Goal: Task Accomplishment & Management: Manage account settings

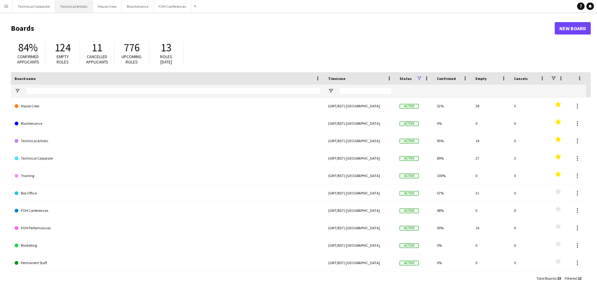
click at [63, 8] on button "Technical Artistic Close" at bounding box center [74, 6] width 38 height 12
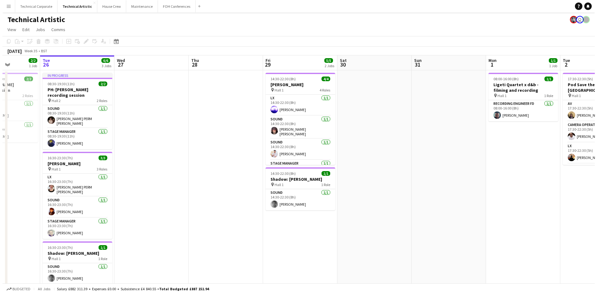
scroll to position [0, 185]
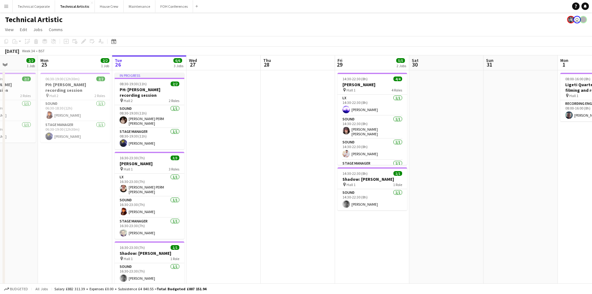
drag, startPoint x: 192, startPoint y: 134, endPoint x: 230, endPoint y: 134, distance: 37.9
click at [230, 134] on app-calendar-viewport "Fri 22 Sat 23 Sun 24 2/2 1 Job Mon 25 2/2 1 Job Tue 26 6/6 3 Jobs Wed 27 Thu 28…" at bounding box center [296, 189] width 592 height 268
click at [40, 10] on button "Technical Corporate Close" at bounding box center [34, 6] width 42 height 12
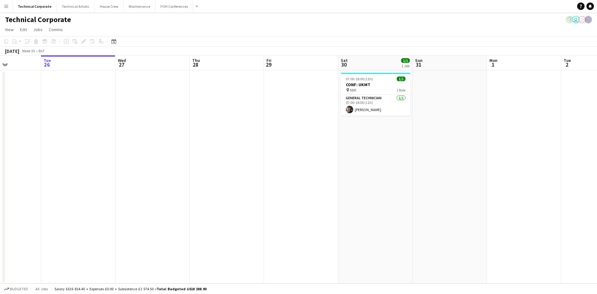
scroll to position [0, 162]
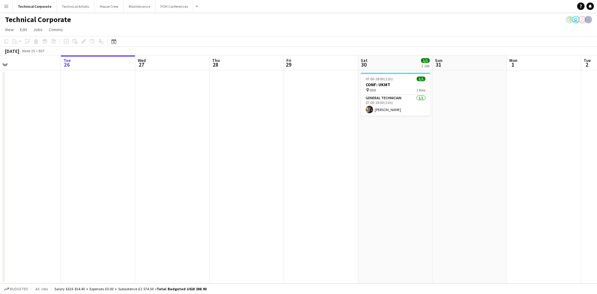
drag, startPoint x: 310, startPoint y: 144, endPoint x: 296, endPoint y: 146, distance: 13.5
click at [296, 146] on app-calendar-viewport "Sat 23 Sun 24 Mon 25 Tue 26 Wed 27 Thu 28 Fri 29 Sat 30 1/1 1 Job Sun 31 Mon 1 …" at bounding box center [298, 169] width 597 height 228
click at [68, 13] on div "Technical Corporate user user" at bounding box center [298, 18] width 597 height 12
click at [68, 12] on button "Technical Artistic Close" at bounding box center [76, 6] width 38 height 12
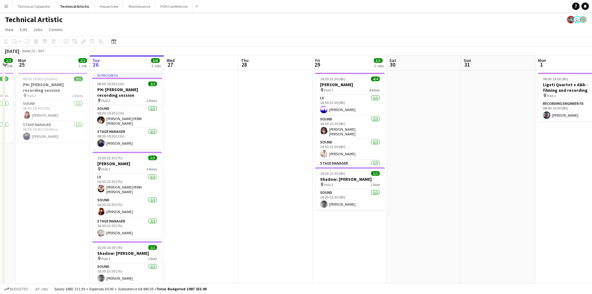
scroll to position [0, 132]
drag, startPoint x: 208, startPoint y: 135, endPoint x: 225, endPoint y: 133, distance: 16.9
click at [225, 133] on app-calendar-viewport "Sat 23 Sun 24 2/2 1 Job Mon 25 2/2 1 Job Tue 26 6/6 3 Jobs Wed 27 Thu 28 Fri 29…" at bounding box center [296, 189] width 592 height 268
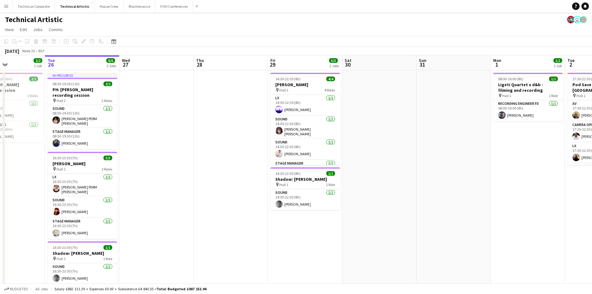
scroll to position [0, 177]
drag, startPoint x: 202, startPoint y: 133, endPoint x: 156, endPoint y: 140, distance: 45.9
click at [156, 140] on app-calendar-viewport "Sat 23 Sun 24 2/2 1 Job Mon 25 2/2 1 Job Tue 26 6/6 3 Jobs Wed 27 Thu 28 Fri 29…" at bounding box center [296, 189] width 592 height 268
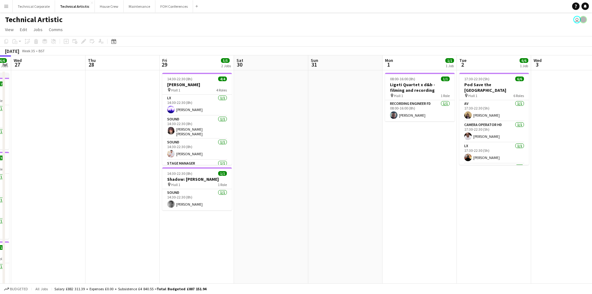
drag, startPoint x: 384, startPoint y: 122, endPoint x: 252, endPoint y: 113, distance: 132.8
click at [275, 136] on app-calendar-viewport "Sun 24 2/2 1 Job Mon 25 2/2 1 Job Tue 26 6/6 3 Jobs Wed 27 Thu 28 Fri 29 5/5 2 …" at bounding box center [296, 236] width 592 height 362
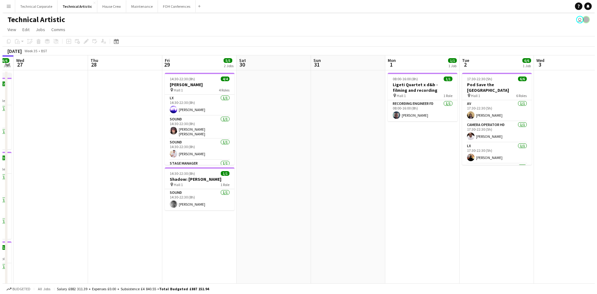
scroll to position [0, 212]
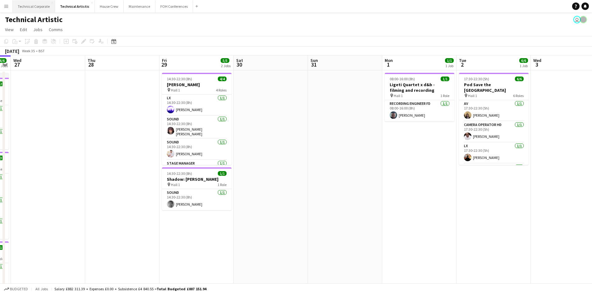
click at [36, 6] on button "Technical Corporate Close" at bounding box center [34, 6] width 42 height 12
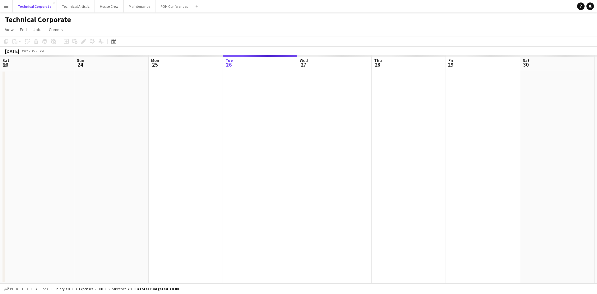
scroll to position [0, 149]
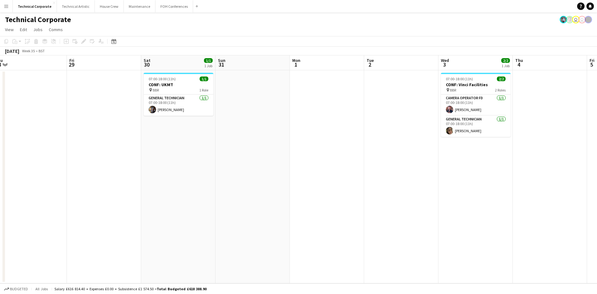
drag, startPoint x: 339, startPoint y: 104, endPoint x: 108, endPoint y: 135, distance: 232.5
click at [108, 135] on app-calendar-viewport "Mon 25 Tue 26 Wed 27 Thu 28 Fri 29 Sat 30 1/1 1 Job Sun 31 Mon 1 Tue 2 Wed 3 2/…" at bounding box center [298, 169] width 597 height 228
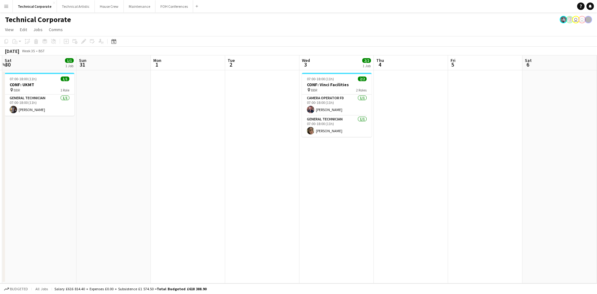
drag, startPoint x: 371, startPoint y: 135, endPoint x: 232, endPoint y: 140, distance: 139.4
click at [232, 140] on app-calendar-viewport "Wed 27 Thu 28 Fri 29 Sat 30 1/1 1 Job Sun 31 Mon 1 Tue 2 Wed 3 2/2 1 Job Thu 4 …" at bounding box center [298, 169] width 597 height 228
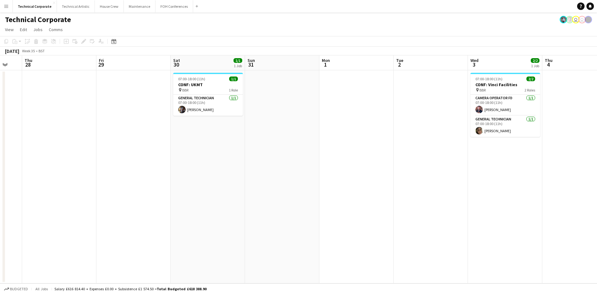
scroll to position [0, 125]
drag, startPoint x: 224, startPoint y: 145, endPoint x: 394, endPoint y: 112, distance: 173.1
click at [394, 112] on app-calendar-viewport "Tue 26 Wed 27 Thu 28 Fri 29 Sat 30 1/1 1 Job Sun 31 Mon 1 Tue 2 Wed 3 2/2 1 Job…" at bounding box center [298, 169] width 597 height 228
click at [212, 109] on app-card-role "General Technician [DATE] 07:00-18:00 (11h) [PERSON_NAME]" at bounding box center [209, 105] width 70 height 21
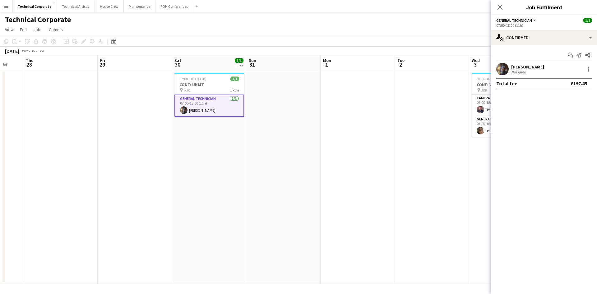
click at [212, 109] on app-card-role "General Technician [DATE] 07:00-18:00 (11h) [PERSON_NAME]" at bounding box center [209, 106] width 70 height 22
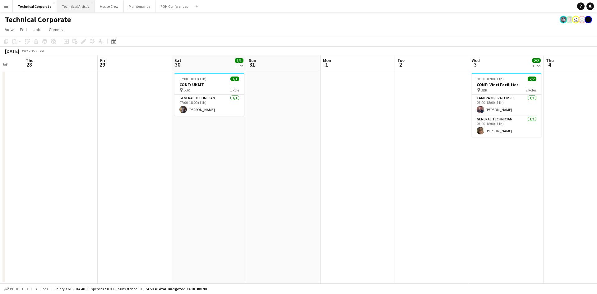
click at [74, 8] on button "Technical Artistic Close" at bounding box center [76, 6] width 38 height 12
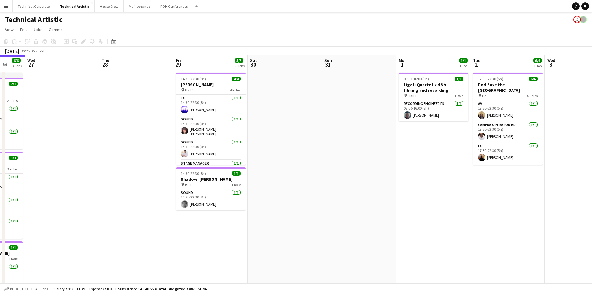
scroll to position [0, 199]
drag, startPoint x: 268, startPoint y: 151, endPoint x: 143, endPoint y: 159, distance: 125.3
click at [143, 159] on app-calendar-viewport "Sun 24 2/2 1 Job Mon 25 2/2 1 Job Tue 26 6/6 3 Jobs Wed 27 Thu 28 Fri 29 5/5 2 …" at bounding box center [296, 236] width 592 height 362
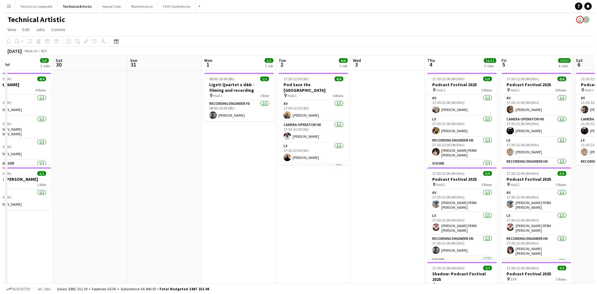
scroll to position [0, 247]
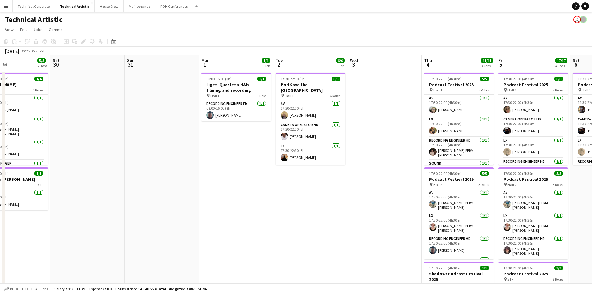
drag, startPoint x: 345, startPoint y: 117, endPoint x: 150, endPoint y: 130, distance: 196.0
click at [150, 130] on app-calendar-viewport "Tue 26 6/6 3 Jobs Wed 27 Thu 28 Fri 29 5/5 2 Jobs Sat 30 Sun 31 Mon 1 1/1 1 Job…" at bounding box center [296, 251] width 592 height 392
click at [31, 10] on button "Technical Corporate Close" at bounding box center [34, 6] width 42 height 12
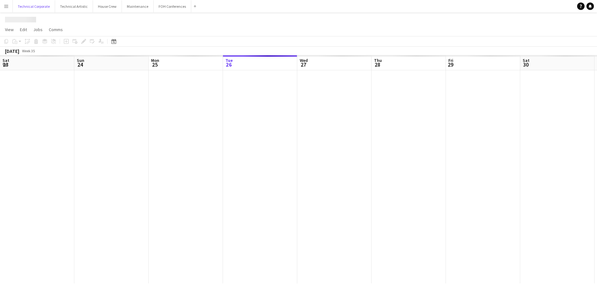
scroll to position [0, 149]
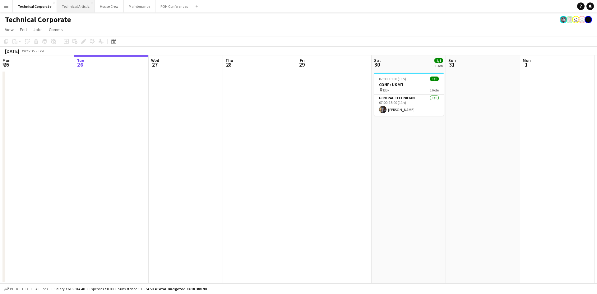
click at [75, 11] on button "Technical Artistic Close" at bounding box center [76, 6] width 38 height 12
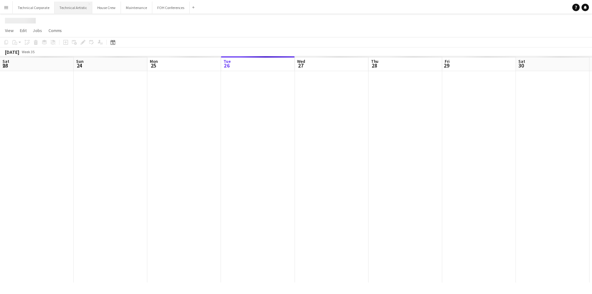
scroll to position [0, 149]
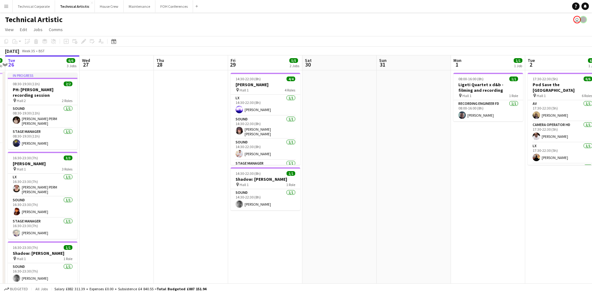
drag, startPoint x: 284, startPoint y: 188, endPoint x: 143, endPoint y: 188, distance: 141.2
click at [143, 188] on app-calendar-viewport "Sat 23 Sun 24 2/2 1 Job Mon 25 2/2 1 Job Tue 26 6/6 3 Jobs Wed 27 Thu 28 Fri 29…" at bounding box center [296, 189] width 592 height 268
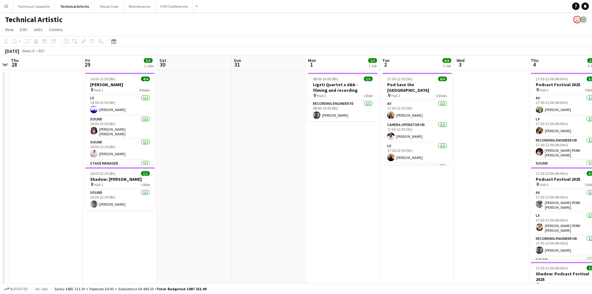
drag, startPoint x: 320, startPoint y: 165, endPoint x: 248, endPoint y: 173, distance: 71.9
click at [248, 173] on app-calendar-viewport "Mon 25 2/2 1 Job Tue 26 6/6 3 Jobs Wed 27 Thu 28 Fri 29 5/5 2 Jobs Sat 30 Sun 3…" at bounding box center [296, 236] width 592 height 362
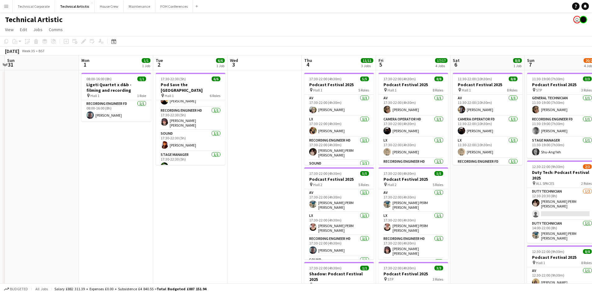
scroll to position [0, 169]
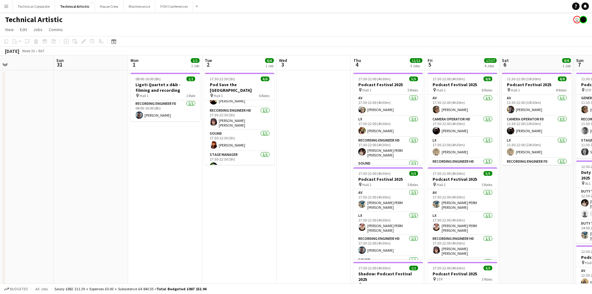
drag, startPoint x: 350, startPoint y: 158, endPoint x: 176, endPoint y: 161, distance: 173.2
click at [176, 161] on app-calendar-viewport "Thu 28 Fri 29 5/5 2 Jobs Sat 30 Sun 31 Mon 1 1/1 1 Job Tue 2 6/6 1 Job Wed 3 Th…" at bounding box center [296, 251] width 592 height 392
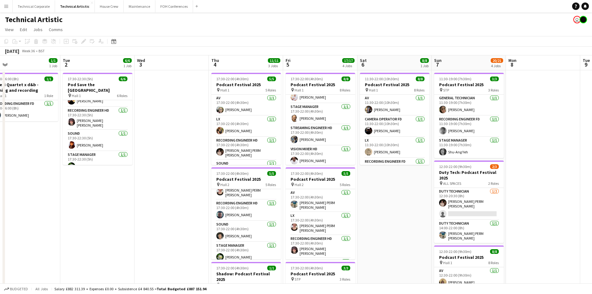
scroll to position [0, 161]
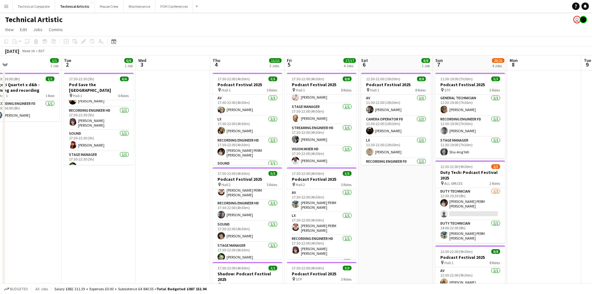
drag, startPoint x: 529, startPoint y: 187, endPoint x: 388, endPoint y: 221, distance: 145.0
click at [388, 221] on app-calendar-viewport "Sat 30 Sun 31 Mon 1 1/1 1 Job Tue 2 6/6 1 Job Wed 3 Thu 4 11/11 3 Jobs Fri 5 17…" at bounding box center [296, 251] width 592 height 392
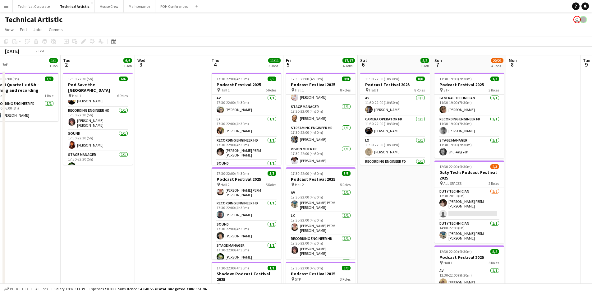
scroll to position [0, 183]
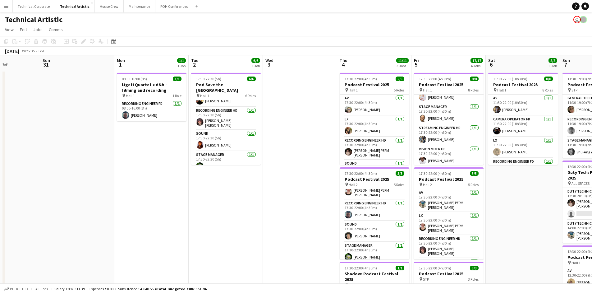
drag, startPoint x: 151, startPoint y: 152, endPoint x: 278, endPoint y: 160, distance: 127.5
click at [278, 160] on app-calendar-viewport "Thu 28 Fri 29 5/5 2 Jobs Sat 30 Sun 31 Mon 1 1/1 1 Job Tue 2 6/6 1 Job Wed 3 Th…" at bounding box center [296, 251] width 592 height 392
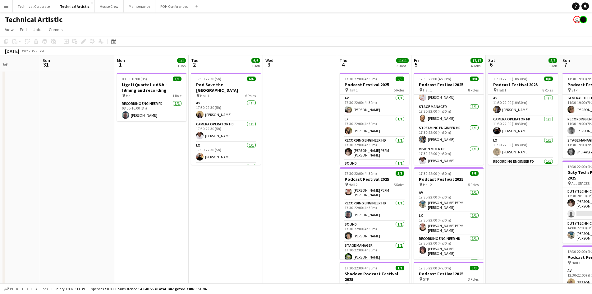
scroll to position [0, 0]
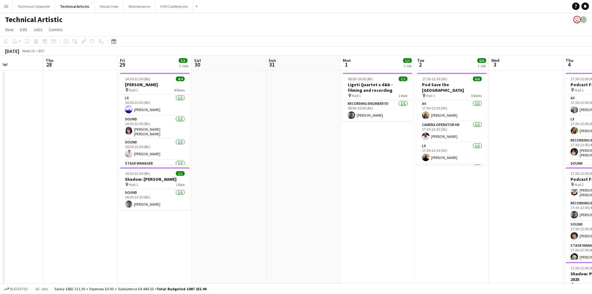
drag, startPoint x: 165, startPoint y: 221, endPoint x: 466, endPoint y: 217, distance: 300.7
click at [466, 217] on app-calendar-viewport "Mon 25 2/2 1 Job Tue 26 6/6 3 Jobs Wed 27 Thu 28 Fri 29 5/5 2 Jobs Sat 30 Sun 3…" at bounding box center [296, 251] width 592 height 392
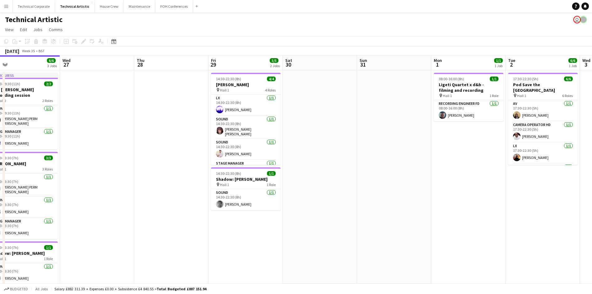
scroll to position [0, 162]
click at [233, 237] on app-calendar-viewport "Sun 24 2/2 1 Job Mon 25 2/2 1 Job Tue 26 6/6 3 Jobs Wed 27 Thu 28 Fri 29 5/5 2 …" at bounding box center [296, 251] width 592 height 392
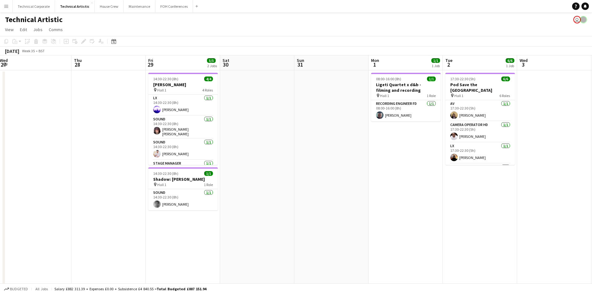
scroll to position [0, 241]
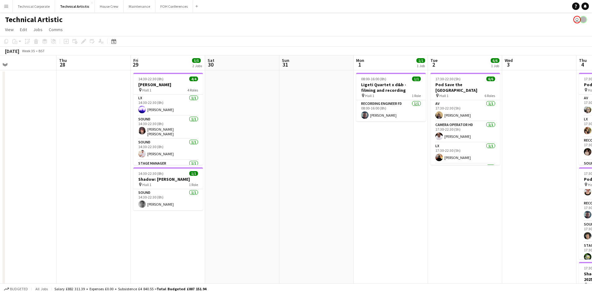
drag, startPoint x: 404, startPoint y: 194, endPoint x: 326, endPoint y: 203, distance: 78.8
click at [326, 203] on app-calendar-viewport "Sun 24 2/2 1 Job Mon 25 2/2 1 Job Tue 26 6/6 3 Jobs Wed 27 Thu 28 Fri 29 5/5 2 …" at bounding box center [296, 251] width 592 height 392
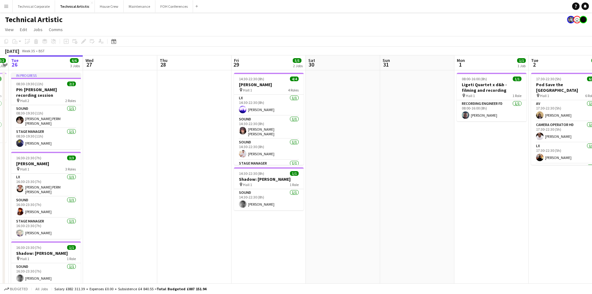
scroll to position [0, 140]
drag, startPoint x: 351, startPoint y: 177, endPoint x: 452, endPoint y: 239, distance: 118.2
click at [452, 239] on app-calendar-viewport "Sun 24 2/2 1 Job Mon 25 2/2 1 Job Tue 26 6/6 3 Jobs Wed 27 Thu 28 Fri 29 5/5 2 …" at bounding box center [296, 251] width 592 height 392
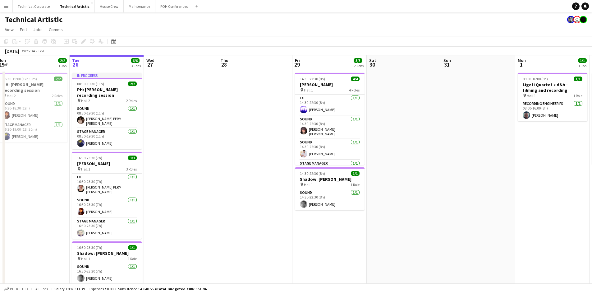
drag, startPoint x: 213, startPoint y: 236, endPoint x: 285, endPoint y: 226, distance: 72.8
click at [285, 226] on app-calendar-viewport "Sat 23 Sun 24 2/2 1 Job Mon 25 2/2 1 Job Tue 26 6/6 3 Jobs Wed 27 Thu 28 Fri 29…" at bounding box center [296, 251] width 592 height 392
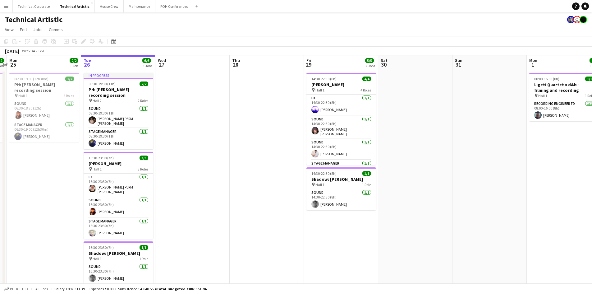
click at [206, 194] on app-date-cell at bounding box center [192, 258] width 74 height 377
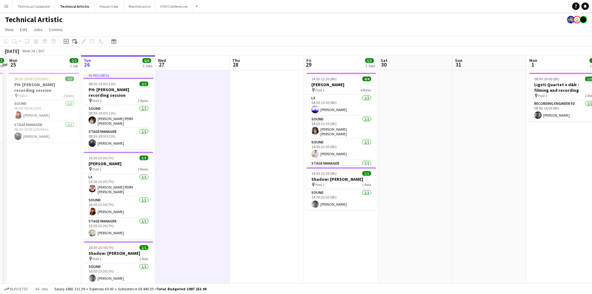
click at [263, 210] on app-date-cell at bounding box center [267, 258] width 74 height 377
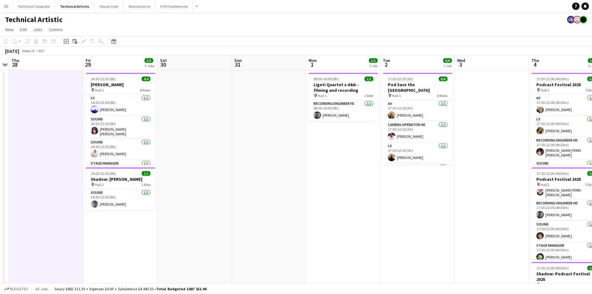
drag, startPoint x: 434, startPoint y: 228, endPoint x: 211, endPoint y: 201, distance: 224.2
click at [211, 201] on app-calendar-viewport "Mon 25 2/2 1 Job Tue 26 6/6 3 Jobs Wed 27 Thu 28 Fri 29 5/5 2 Jobs Sat 30 Sun 3…" at bounding box center [296, 251] width 592 height 392
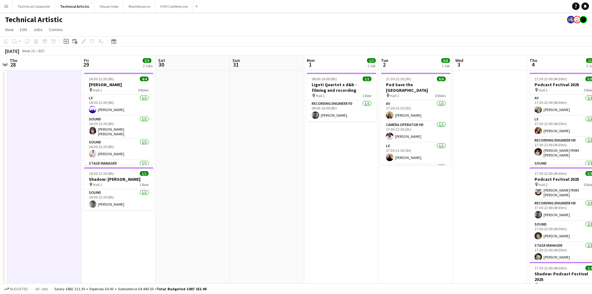
click at [336, 177] on app-date-cell "08:00-16:00 (8h) 1/1 Ligeti Quartet x d&b - filming and recording pin Hall 1 1 …" at bounding box center [341, 258] width 74 height 377
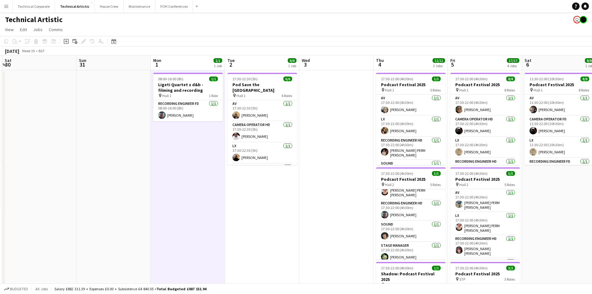
scroll to position [0, 241]
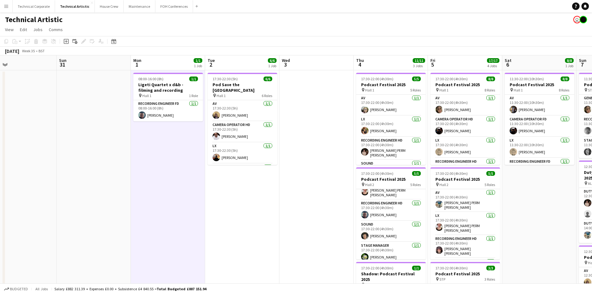
drag, startPoint x: 261, startPoint y: 176, endPoint x: 87, endPoint y: 212, distance: 177.2
click at [87, 212] on app-calendar-viewport "Wed 27 Thu 28 Fri 29 5/5 2 Jobs Sat 30 Sun 31 Mon 1 1/1 1 Job Tue 2 6/6 1 Job W…" at bounding box center [296, 251] width 592 height 392
click at [225, 209] on app-date-cell "17:30-22:30 (5h) 6/6 Pod Save the [GEOGRAPHIC_DATA] pin Hall 1 6 Roles AV [DATE…" at bounding box center [242, 258] width 74 height 377
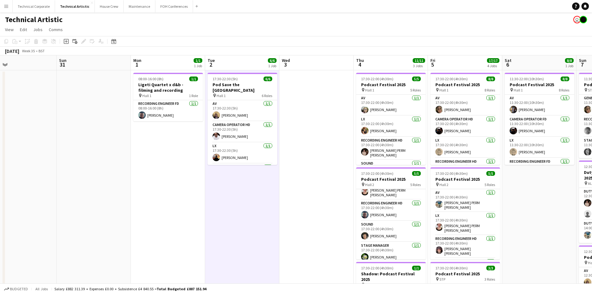
click at [323, 190] on app-date-cell at bounding box center [317, 258] width 74 height 377
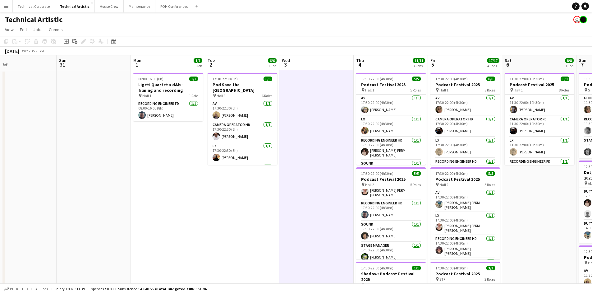
click at [522, 212] on app-date-cell "11:30-22:00 (10h30m) 8/8 Podcast Festival 2025 pin Hall 1 8 Roles AV [DATE] 11:…" at bounding box center [540, 258] width 74 height 377
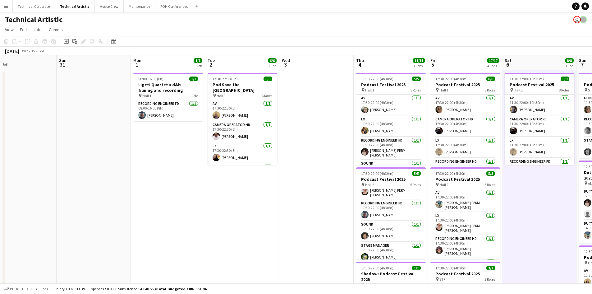
click at [245, 220] on app-date-cell "17:30-22:30 (5h) 6/6 Pod Save the [GEOGRAPHIC_DATA] pin Hall 1 6 Roles AV [DATE…" at bounding box center [242, 258] width 74 height 377
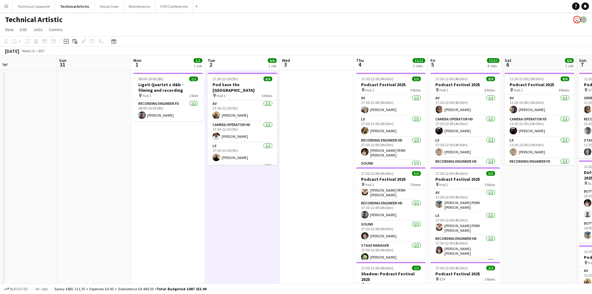
scroll to position [0, 241]
click at [347, 152] on app-date-cell at bounding box center [316, 258] width 74 height 377
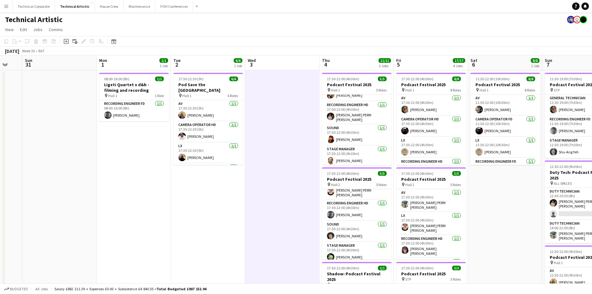
scroll to position [0, 203]
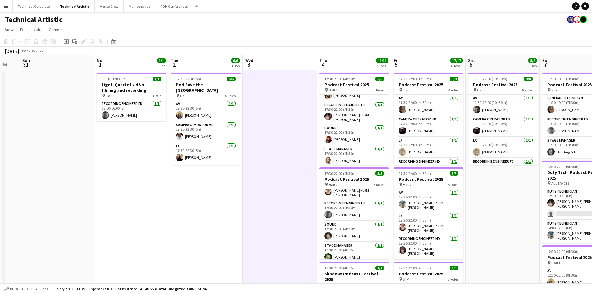
drag, startPoint x: 317, startPoint y: 178, endPoint x: 280, endPoint y: 178, distance: 36.4
click at [280, 178] on app-calendar-viewport "Thu 28 Fri 29 5/5 2 Jobs Sat 30 Sun 31 Mon 1 1/1 1 Job Tue 2 6/6 1 Job Wed 3 Th…" at bounding box center [296, 251] width 592 height 392
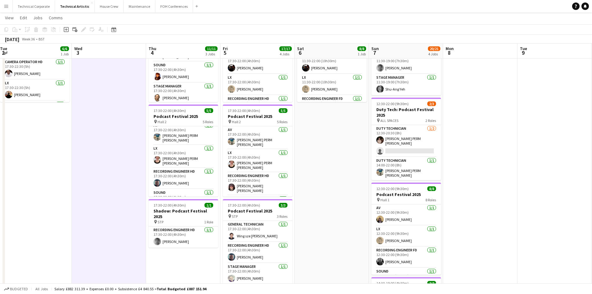
scroll to position [0, 148]
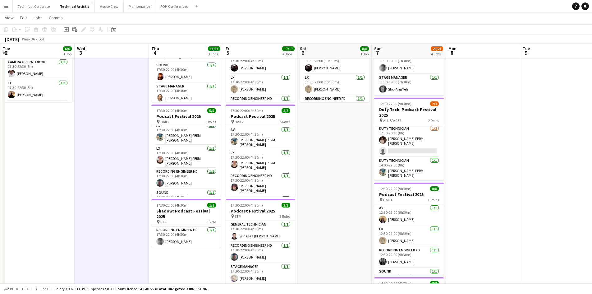
drag, startPoint x: 506, startPoint y: 210, endPoint x: 338, endPoint y: 226, distance: 169.0
click at [338, 226] on app-calendar-viewport "Sun 31 Mon 1 1/1 1 Job Tue 2 6/6 1 Job Wed 3 Thu 4 11/11 3 Jobs Fri 5 17/17 4 J…" at bounding box center [296, 173] width 592 height 422
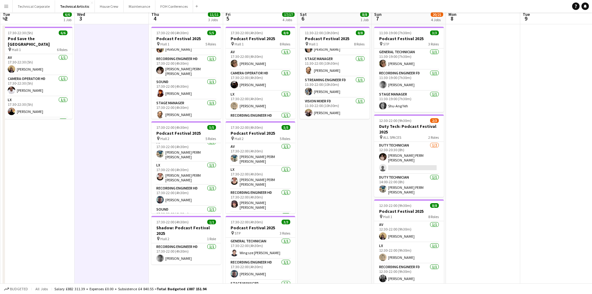
scroll to position [0, 0]
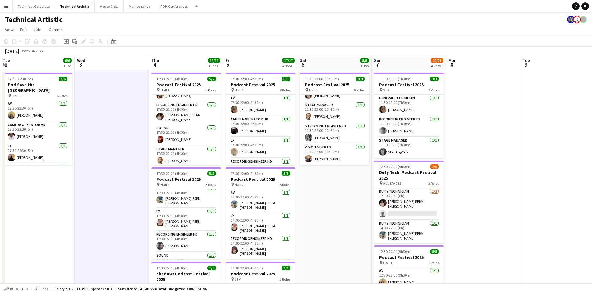
click at [450, 80] on app-date-cell at bounding box center [483, 258] width 74 height 377
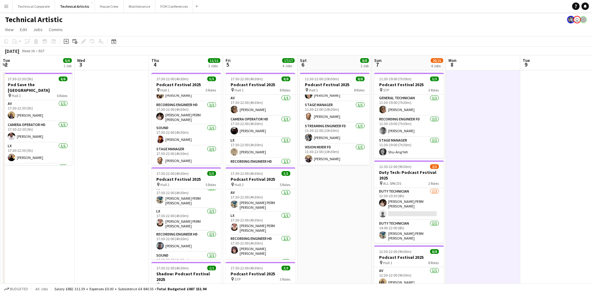
click at [409, 66] on app-board-header-date "Sun 7 20/21 4 Jobs" at bounding box center [409, 62] width 74 height 15
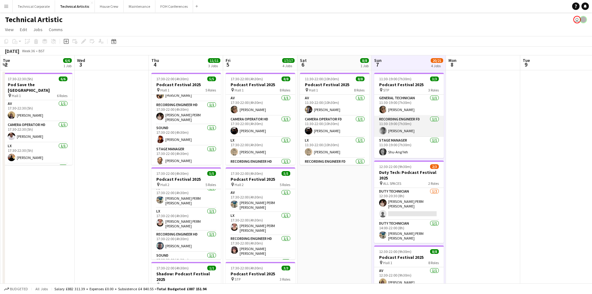
click at [381, 132] on app-user-avatar at bounding box center [382, 130] width 7 height 7
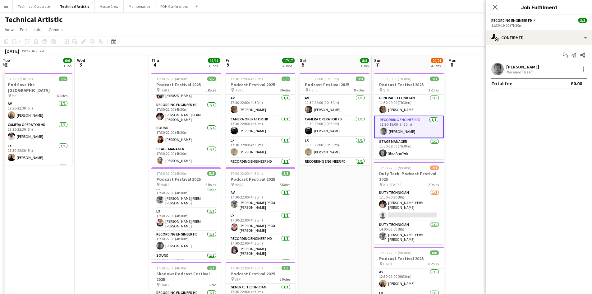
click at [499, 69] on app-user-avatar at bounding box center [498, 69] width 12 height 12
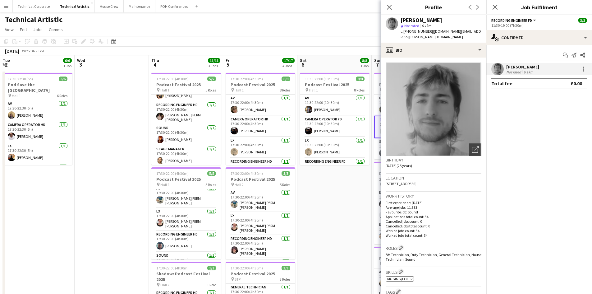
click at [499, 69] on app-user-avatar at bounding box center [498, 69] width 12 height 12
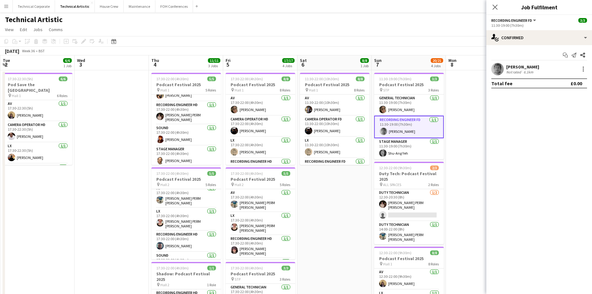
click at [490, 6] on div "Close pop-in" at bounding box center [495, 7] width 17 height 14
click at [493, 5] on icon at bounding box center [495, 7] width 6 height 6
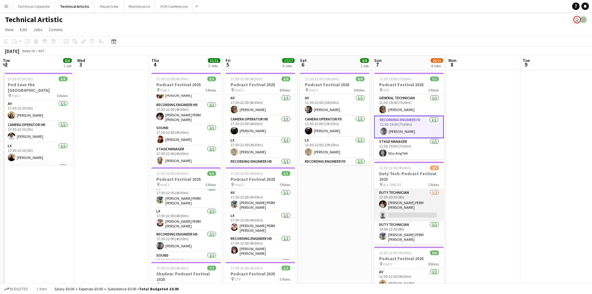
click at [385, 205] on app-user-avatar at bounding box center [382, 203] width 7 height 7
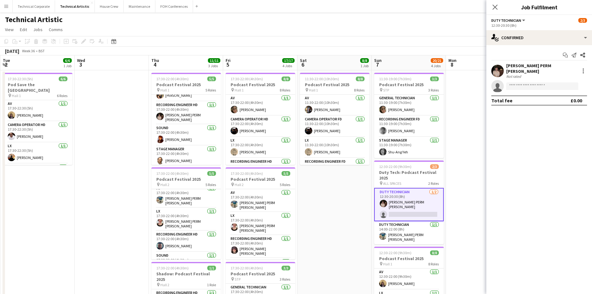
click at [496, 66] on app-user-avatar at bounding box center [498, 71] width 12 height 12
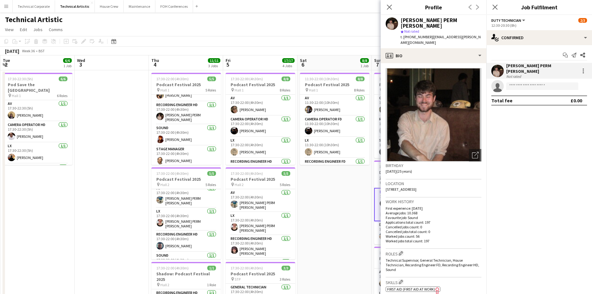
click at [496, 66] on app-user-avatar at bounding box center [498, 71] width 12 height 12
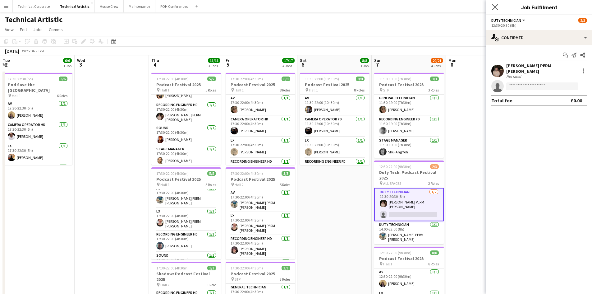
click at [498, 7] on app-icon "Close pop-in" at bounding box center [495, 7] width 9 height 9
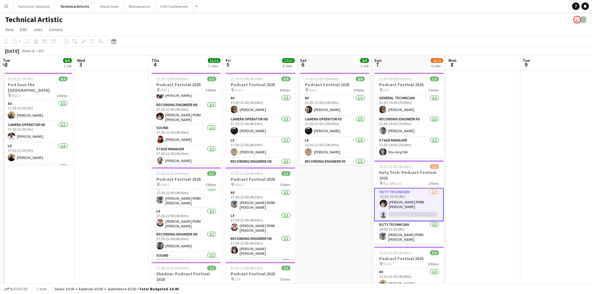
click at [486, 151] on app-date-cell at bounding box center [483, 258] width 74 height 377
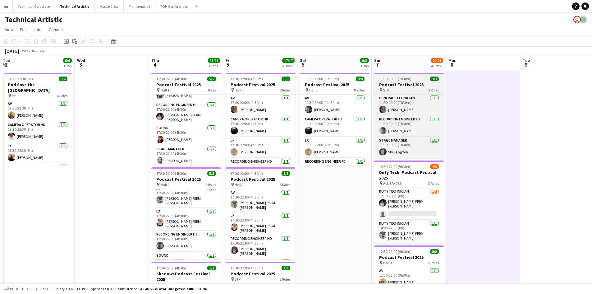
click at [407, 78] on span "11:30-19:00 (7h30m)" at bounding box center [395, 78] width 32 height 5
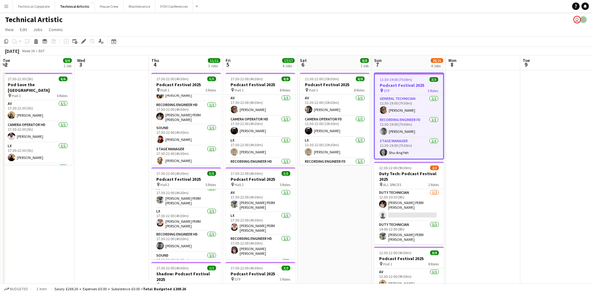
click at [475, 104] on app-date-cell at bounding box center [483, 258] width 74 height 377
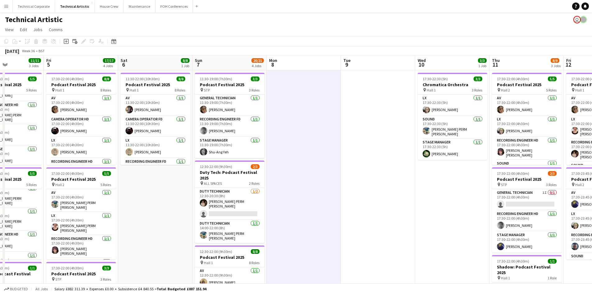
drag, startPoint x: 476, startPoint y: 105, endPoint x: 289, endPoint y: 105, distance: 187.2
click at [289, 105] on app-calendar-viewport "Tue 2 6/6 1 Job Wed 3 Thu 4 11/11 3 Jobs Fri 5 17/17 4 Jobs Sat 6 8/8 1 Job Sun…" at bounding box center [296, 251] width 592 height 392
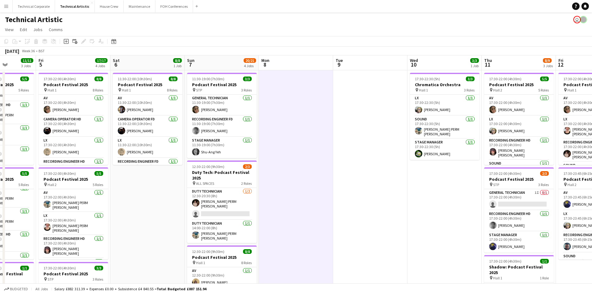
click at [369, 124] on app-date-cell at bounding box center [370, 258] width 74 height 377
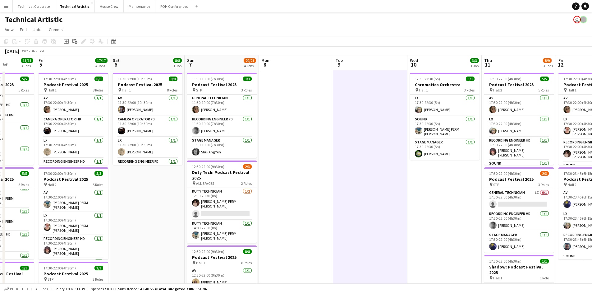
click at [420, 178] on app-date-cell "17:30-22:30 (5h) 3/3 Chromatica Orchestra pin Hall 1 3 Roles LX [DATE] 17:30-22…" at bounding box center [445, 258] width 74 height 377
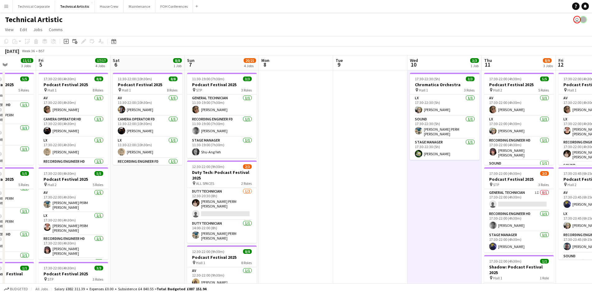
click at [375, 178] on app-date-cell at bounding box center [370, 258] width 74 height 377
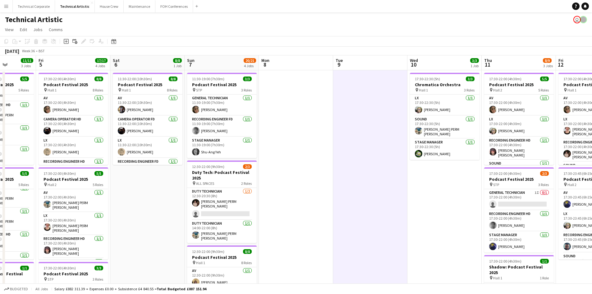
click at [418, 179] on app-date-cell "17:30-22:30 (5h) 3/3 Chromatica Orchestra pin Hall 1 3 Roles LX [DATE] 17:30-22…" at bounding box center [445, 258] width 74 height 377
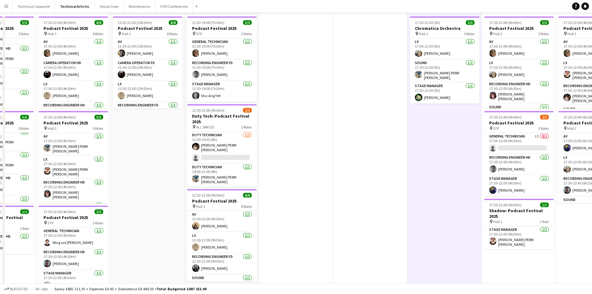
scroll to position [0, 0]
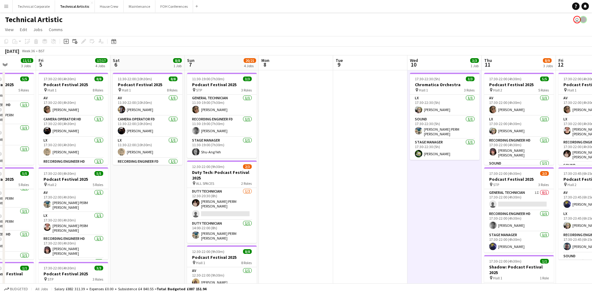
click at [396, 179] on app-date-cell at bounding box center [370, 258] width 74 height 377
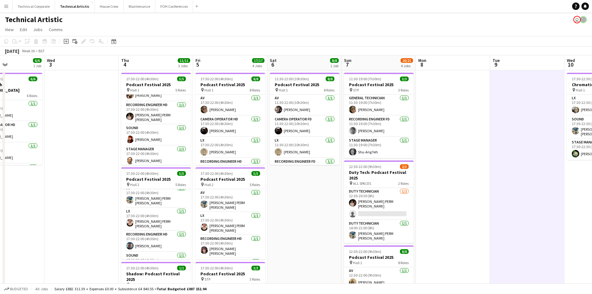
scroll to position [0, 168]
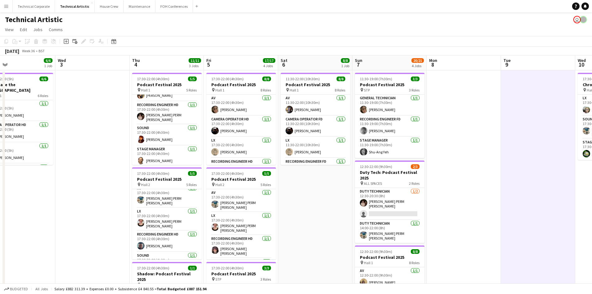
drag, startPoint x: 166, startPoint y: 211, endPoint x: 334, endPoint y: 180, distance: 170.7
click at [334, 180] on app-calendar-viewport "Sun 31 Mon 1 1/1 1 Job Tue 2 6/6 1 Job Wed 3 Thu 4 11/11 3 Jobs Fri 5 17/17 4 J…" at bounding box center [296, 251] width 592 height 392
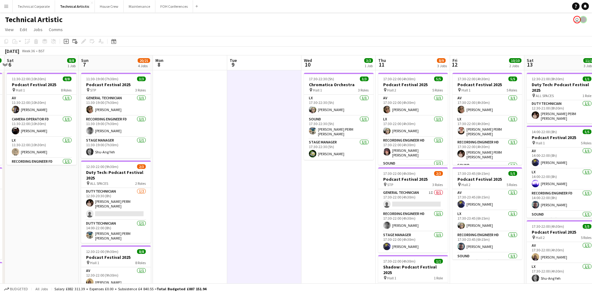
scroll to position [0, 225]
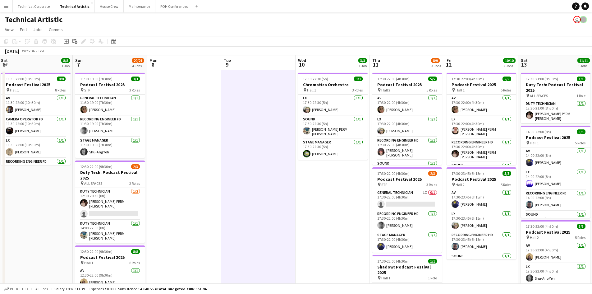
drag, startPoint x: 299, startPoint y: 201, endPoint x: 216, endPoint y: 201, distance: 82.7
click at [216, 201] on app-calendar-viewport "Wed 3 Thu 4 11/11 3 Jobs Fri 5 17/17 4 Jobs Sat 6 8/8 1 Job Sun 7 20/21 4 Jobs …" at bounding box center [296, 251] width 592 height 392
click at [577, 20] on app-user-avatar "user" at bounding box center [577, 19] width 7 height 7
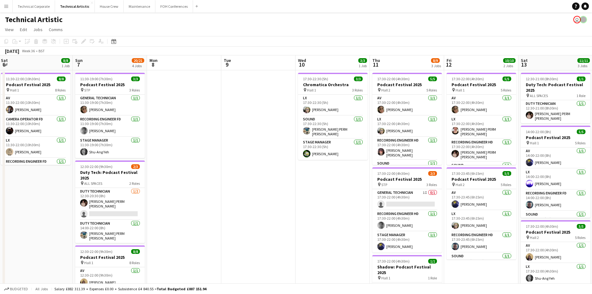
click at [577, 20] on app-user-avatar "user" at bounding box center [577, 19] width 7 height 7
click at [343, 30] on app-page-menu "View Day view expanded Day view collapsed Month view Date picker Jump to [DATE]…" at bounding box center [296, 30] width 592 height 12
drag, startPoint x: 308, startPoint y: 52, endPoint x: 216, endPoint y: 62, distance: 92.6
click at [216, 62] on app-calendar "Copy Paste Paste Ctrl+V Paste with crew Ctrl+Shift+V Paste linked Job [GEOGRAPH…" at bounding box center [296, 241] width 592 height 411
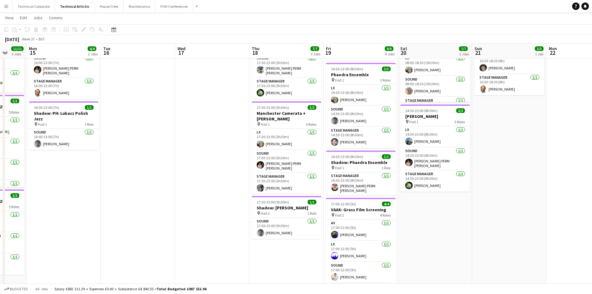
scroll to position [0, 201]
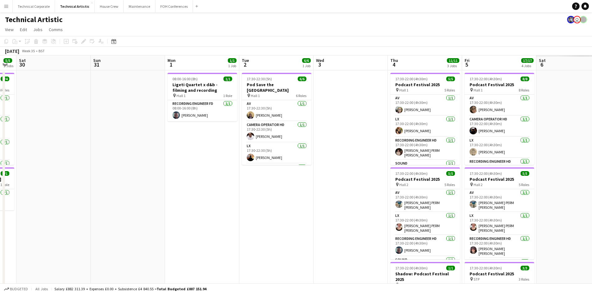
click at [54, 90] on app-calendar-viewport "Tue 26 6/6 3 Jobs Wed 27 Thu 28 Fri 29 5/5 2 Jobs Sat 30 Sun 31 Mon 1 1/1 1 Job…" at bounding box center [296, 236] width 592 height 362
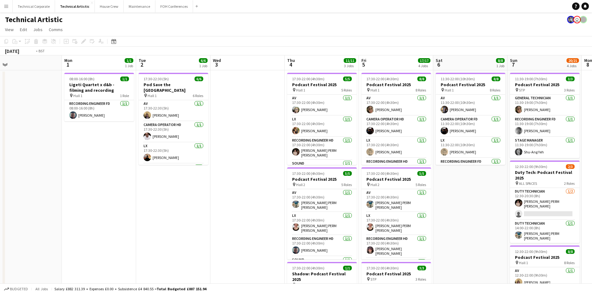
drag, startPoint x: 278, startPoint y: 81, endPoint x: 45, endPoint y: 79, distance: 233.2
click at [46, 79] on app-calendar-viewport "Thu 28 Fri 29 5/5 2 Jobs Sat 30 Sun 31 Mon 1 1/1 1 Job Tue 2 6/6 1 Job Wed 3 Th…" at bounding box center [296, 251] width 592 height 392
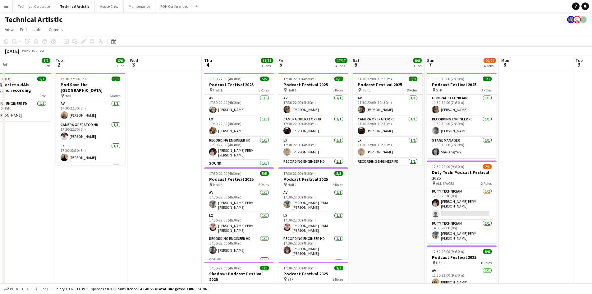
drag, startPoint x: 340, startPoint y: 86, endPoint x: 105, endPoint y: 86, distance: 234.1
click at [107, 86] on app-calendar-viewport "Thu 28 Fri 29 5/5 2 Jobs Sat 30 Sun 31 Mon 1 1/1 1 Job Tue 2 6/6 1 Job Wed 3 Th…" at bounding box center [296, 251] width 592 height 392
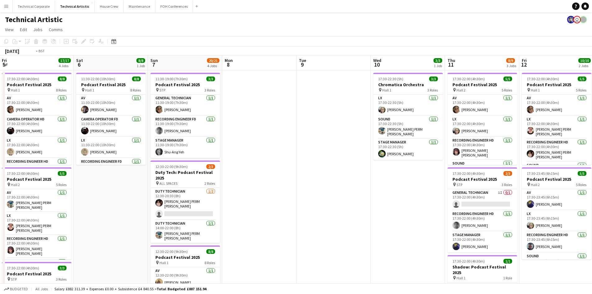
drag, startPoint x: 404, startPoint y: 118, endPoint x: 79, endPoint y: 119, distance: 324.6
click at [79, 119] on app-calendar-viewport "Wed 3 Thu 4 11/11 3 Jobs Fri 5 17/17 4 Jobs Sat 6 8/8 1 Job Sun 7 20/21 4 Jobs …" at bounding box center [296, 251] width 592 height 392
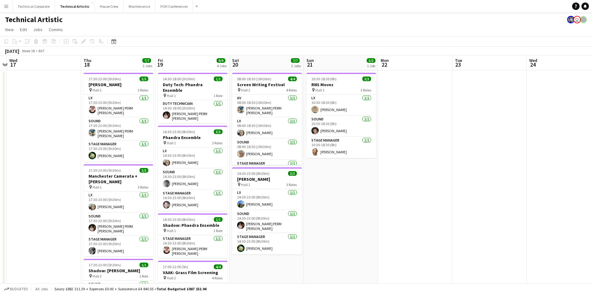
scroll to position [0, 231]
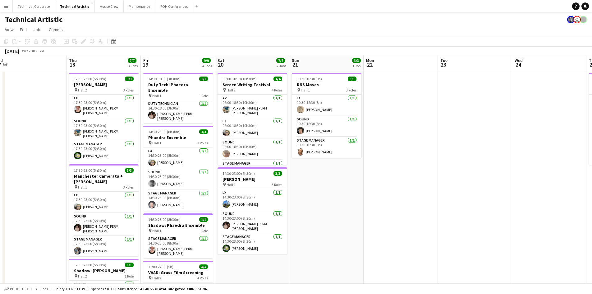
drag, startPoint x: 531, startPoint y: 112, endPoint x: 54, endPoint y: 115, distance: 477.3
click at [54, 115] on app-calendar-viewport "Sun 14 11/11 3 Jobs Mon 15 4/4 2 Jobs Tue 16 Wed 17 Thu 18 7/7 3 Jobs Fri 19 9/…" at bounding box center [296, 251] width 592 height 392
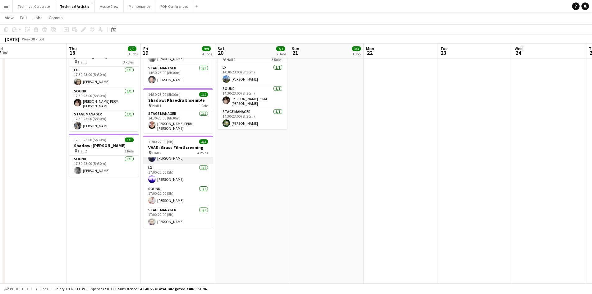
scroll to position [0, 0]
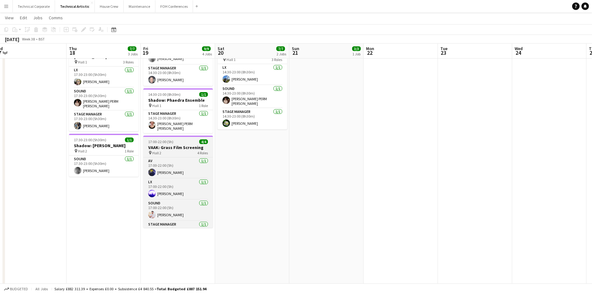
click at [159, 139] on span "17:00-22:00 (5h)" at bounding box center [160, 141] width 25 height 5
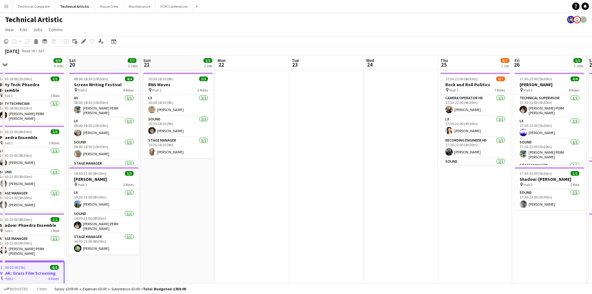
drag, startPoint x: 453, startPoint y: 191, endPoint x: 100, endPoint y: 191, distance: 352.3
click at [100, 191] on app-calendar-viewport "Tue 16 Wed 17 Thu 18 7/7 3 Jobs Fri 19 9/9 4 Jobs Sat 20 7/7 2 Jobs Sun 21 3/3 …" at bounding box center [296, 251] width 592 height 392
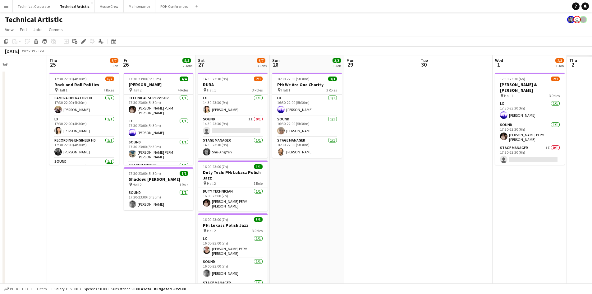
drag, startPoint x: 238, startPoint y: 174, endPoint x: 70, endPoint y: 174, distance: 167.6
click at [70, 174] on app-calendar-viewport "Sat 20 7/7 2 Jobs Sun 21 3/3 1 Job Mon 22 Tue 23 Wed 24 Thu 25 6/7 1 Job Fri 26…" at bounding box center [296, 251] width 592 height 392
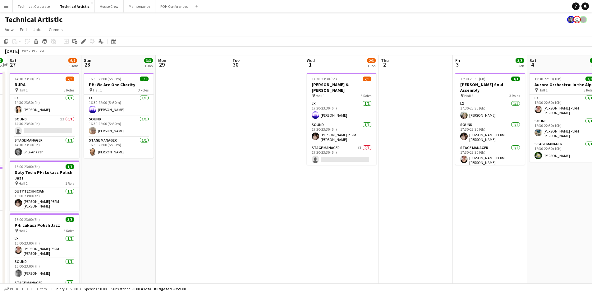
drag, startPoint x: 383, startPoint y: 174, endPoint x: 197, endPoint y: 174, distance: 186.3
click at [197, 174] on app-calendar-viewport "Wed 24 Thu 25 6/7 1 Job Fri 26 5/5 2 Jobs Sat 27 6/7 3 Jobs Sun 28 3/3 1 Job Mo…" at bounding box center [296, 251] width 592 height 392
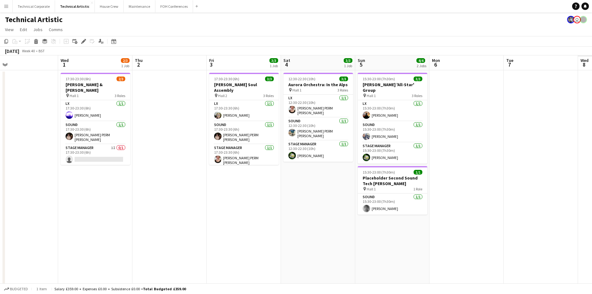
drag, startPoint x: 323, startPoint y: 152, endPoint x: 111, endPoint y: 151, distance: 212.7
click at [111, 151] on app-calendar-viewport "Sat 27 6/7 3 Jobs Sun 28 3/3 1 Job Mon 29 Tue 30 Wed 1 2/3 1 Job Thu 2 Fri 3 3/…" at bounding box center [296, 251] width 592 height 392
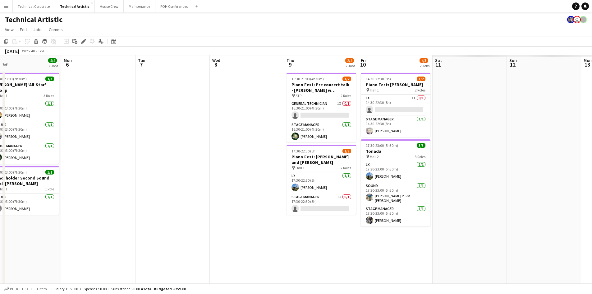
drag, startPoint x: 285, startPoint y: 151, endPoint x: 63, endPoint y: 147, distance: 222.4
click at [0, 151] on app-calendar-viewport "Thu 2 Fri 3 3/3 1 Job Sat 4 3/3 1 Job Sun 5 4/4 2 Jobs Mon 6 Tue 7 Wed 8 Thu 9 …" at bounding box center [296, 251] width 592 height 392
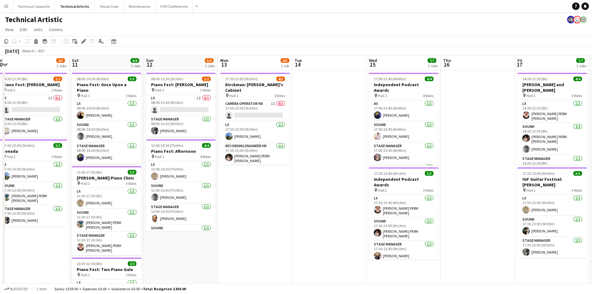
drag, startPoint x: 396, startPoint y: 191, endPoint x: 190, endPoint y: 192, distance: 206.2
click at [190, 192] on app-calendar-viewport "Wed 8 Thu 9 2/4 2 Jobs Fri 10 4/5 2 Jobs Sat 11 8/8 3 Jobs Sun 12 5/6 2 Jobs Mo…" at bounding box center [296, 251] width 592 height 392
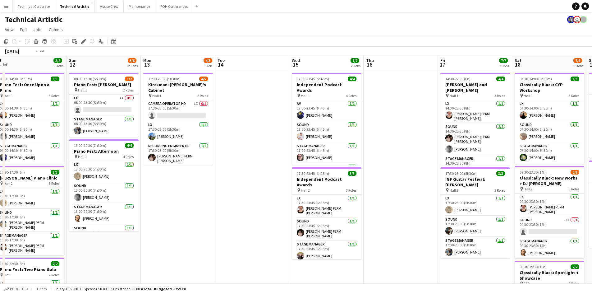
scroll to position [0, 256]
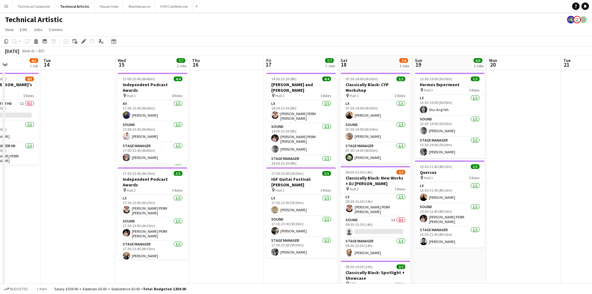
drag, startPoint x: 335, startPoint y: 161, endPoint x: 90, endPoint y: 146, distance: 244.9
click at [90, 146] on app-calendar-viewport "Fri 10 4/5 2 Jobs Sat 11 8/8 3 Jobs Sun 12 5/6 2 Jobs Mon 13 4/5 1 Job Tue 14 W…" at bounding box center [296, 251] width 592 height 392
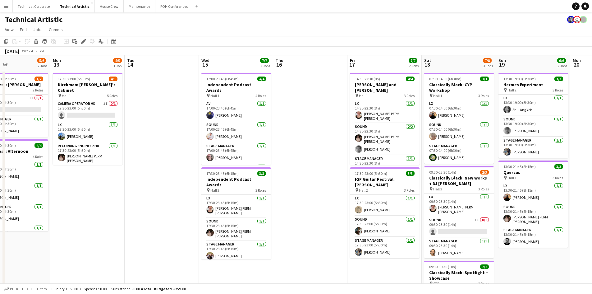
scroll to position [0, 172]
drag, startPoint x: 235, startPoint y: 109, endPoint x: 319, endPoint y: 107, distance: 84.3
click at [319, 107] on app-calendar-viewport "Fri 10 4/5 2 Jobs Sat 11 8/8 3 Jobs Sun 12 5/6 2 Jobs Mon 13 4/5 1 Job Tue 14 W…" at bounding box center [296, 251] width 592 height 392
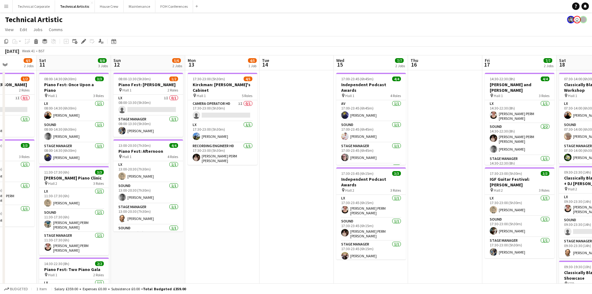
scroll to position [0, 166]
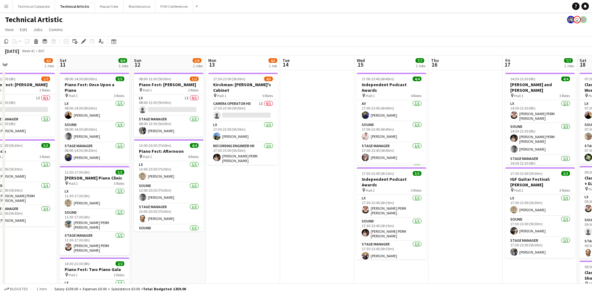
drag, startPoint x: 165, startPoint y: 130, endPoint x: 320, endPoint y: 127, distance: 154.9
click at [320, 127] on app-calendar-viewport "Wed 8 Thu 9 2/4 2 Jobs Fri 10 4/5 2 Jobs Sat 11 8/8 3 Jobs Sun 12 5/6 2 Jobs Mo…" at bounding box center [296, 251] width 592 height 392
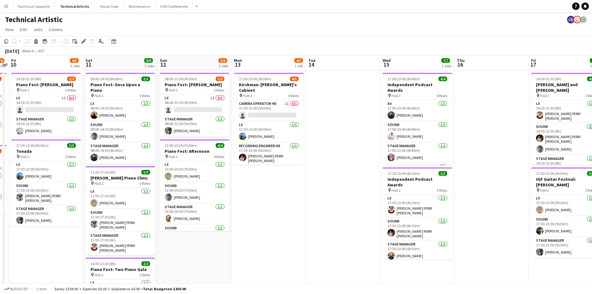
drag, startPoint x: 241, startPoint y: 215, endPoint x: 266, endPoint y: 214, distance: 25.9
click at [266, 214] on app-calendar-viewport "Wed 8 Thu 9 2/4 2 Jobs Fri 10 4/5 2 Jobs Sat 11 8/8 3 Jobs Sun 12 5/6 2 Jobs Mo…" at bounding box center [296, 251] width 592 height 392
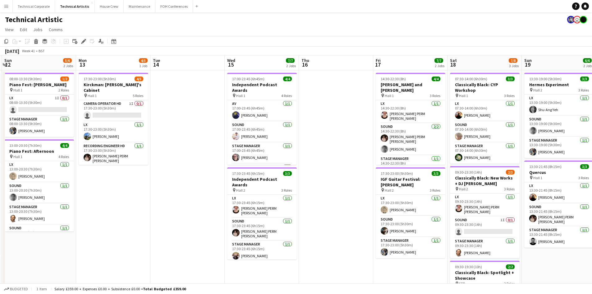
drag, startPoint x: 359, startPoint y: 186, endPoint x: 203, endPoint y: 186, distance: 155.5
click at [203, 186] on app-calendar-viewport "Wed 8 Thu 9 2/4 2 Jobs Fri 10 4/5 2 Jobs Sat 11 8/8 3 Jobs Sun 12 5/6 2 Jobs Mo…" at bounding box center [296, 251] width 592 height 392
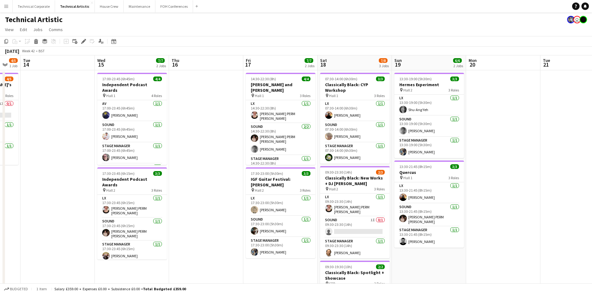
drag, startPoint x: 297, startPoint y: 181, endPoint x: 187, endPoint y: 197, distance: 111.3
click at [187, 197] on app-calendar-viewport "Fri 10 4/5 2 Jobs Sat 11 8/8 3 Jobs Sun 12 5/6 2 Jobs Mon 13 4/5 1 Job Tue 14 W…" at bounding box center [296, 251] width 592 height 392
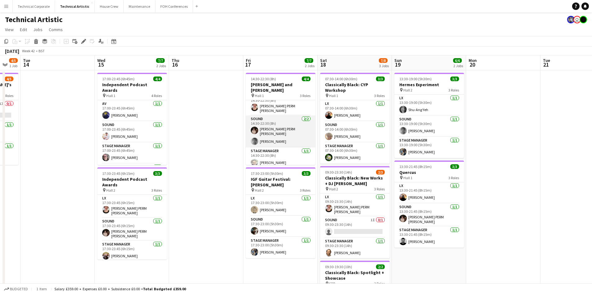
scroll to position [0, 0]
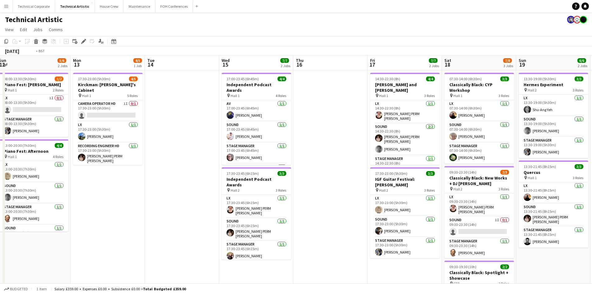
drag, startPoint x: 189, startPoint y: 174, endPoint x: 332, endPoint y: 172, distance: 142.8
click at [332, 172] on app-calendar-viewport "Fri 10 4/5 2 Jobs Sat 11 8/8 3 Jobs Sun 12 5/6 2 Jobs Mon 13 4/5 1 Job Tue 14 W…" at bounding box center [296, 251] width 592 height 392
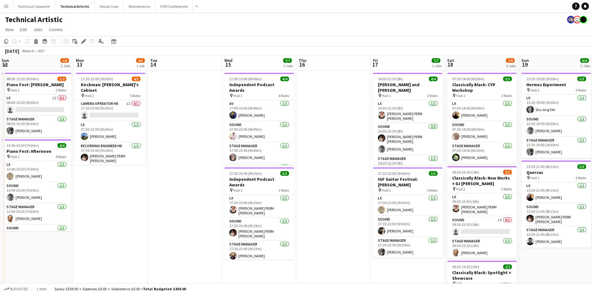
drag, startPoint x: 173, startPoint y: 191, endPoint x: 383, endPoint y: 170, distance: 211.5
click at [383, 170] on app-calendar-viewport "Fri 10 4/5 2 Jobs Sat 11 8/8 3 Jobs Sun 12 5/6 2 Jobs Mon 13 4/5 1 Job Tue 14 W…" at bounding box center [296, 251] width 592 height 392
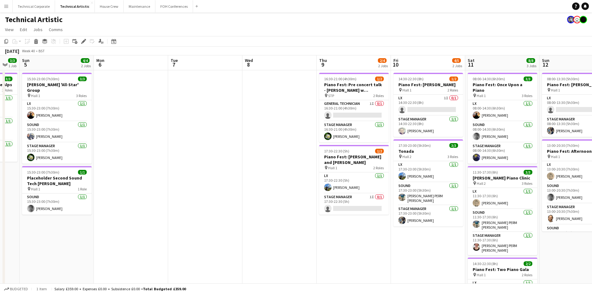
drag, startPoint x: 46, startPoint y: 221, endPoint x: 361, endPoint y: 242, distance: 315.4
click at [361, 242] on app-calendar-viewport "Fri 3 3/3 1 Job Sat 4 3/3 1 Job Sun 5 4/4 2 Jobs Mon 6 Tue 7 Wed 8 Thu 9 2/4 2 …" at bounding box center [296, 251] width 592 height 392
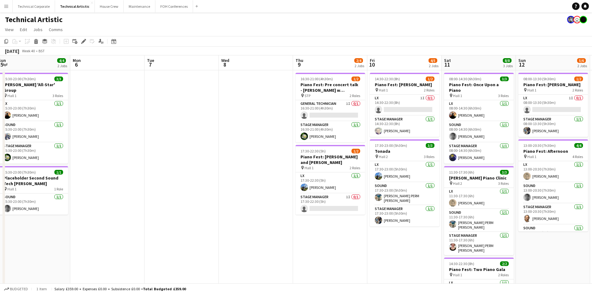
drag, startPoint x: 133, startPoint y: 240, endPoint x: 421, endPoint y: 226, distance: 287.6
click at [421, 226] on app-calendar-viewport "Fri 3 3/3 1 Job Sat 4 3/3 1 Job Sun 5 4/4 2 Jobs Mon 6 Tue 7 Wed 8 Thu 9 2/4 2 …" at bounding box center [296, 251] width 592 height 392
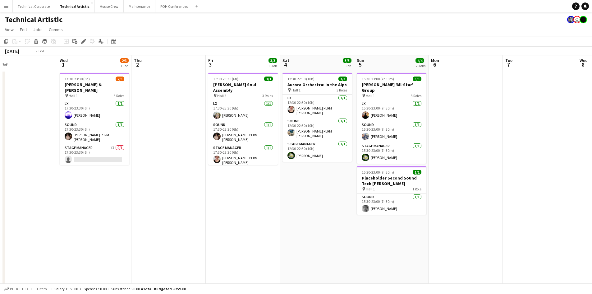
drag, startPoint x: 253, startPoint y: 209, endPoint x: 341, endPoint y: 184, distance: 91.4
click at [412, 205] on app-calendar-viewport "Sun 28 3/3 1 Job Mon 29 Tue 30 Wed 1 2/3 1 Job Thu 2 Fri 3 3/3 1 Job Sat 4 3/3 …" at bounding box center [296, 251] width 592 height 392
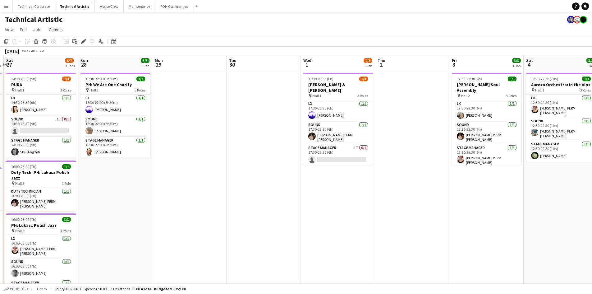
drag, startPoint x: 182, startPoint y: 163, endPoint x: 456, endPoint y: 163, distance: 274.3
click at [458, 163] on app-calendar-viewport "Thu 25 6/7 1 Job Fri 26 5/5 2 Jobs Sat 27 6/7 3 Jobs Sun 28 3/3 1 Job Mon 29 Tu…" at bounding box center [296, 251] width 592 height 392
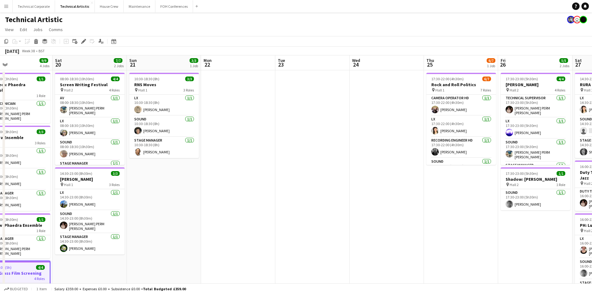
drag, startPoint x: 134, startPoint y: 134, endPoint x: 470, endPoint y: 133, distance: 336.8
click at [470, 133] on app-calendar-viewport "Thu 18 7/7 3 Jobs Fri 19 9/9 4 Jobs Sat 20 7/7 2 Jobs Sun 21 3/3 1 Job Mon 22 T…" at bounding box center [296, 251] width 592 height 392
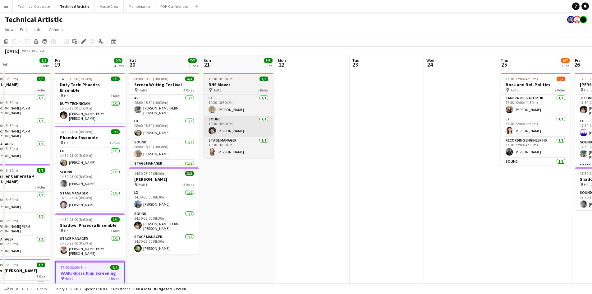
drag, startPoint x: 303, startPoint y: 124, endPoint x: 473, endPoint y: 124, distance: 170.4
click at [505, 124] on app-calendar-viewport "Tue 16 Wed 17 Thu 18 7/7 3 Jobs Fri 19 9/9 4 Jobs Sat 20 7/7 2 Jobs Sun 21 3/3 …" at bounding box center [296, 251] width 592 height 392
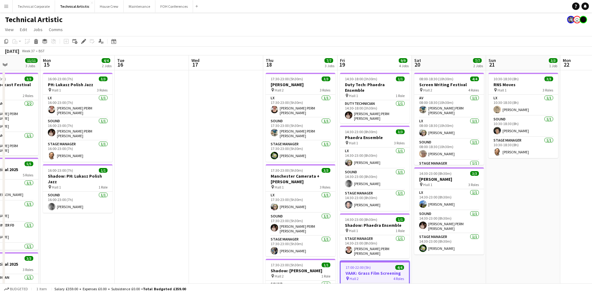
drag, startPoint x: 267, startPoint y: 122, endPoint x: 549, endPoint y: 137, distance: 282.1
click at [549, 137] on app-calendar-viewport "Fri 12 10/10 2 Jobs Sat 13 11/11 3 Jobs Sun 14 11/11 3 Jobs Mon 15 4/4 2 Jobs T…" at bounding box center [296, 251] width 592 height 392
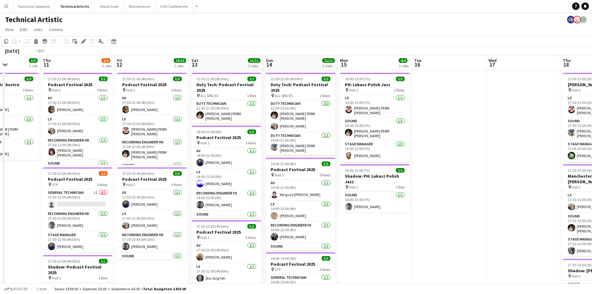
drag, startPoint x: 180, startPoint y: 145, endPoint x: 137, endPoint y: 146, distance: 42.3
click at [498, 174] on app-calendar-viewport "Mon 8 Tue 9 Wed 10 3/3 1 Job Thu 11 8/9 3 Jobs Fri 12 10/10 2 Jobs Sat 13 11/11…" at bounding box center [296, 251] width 592 height 392
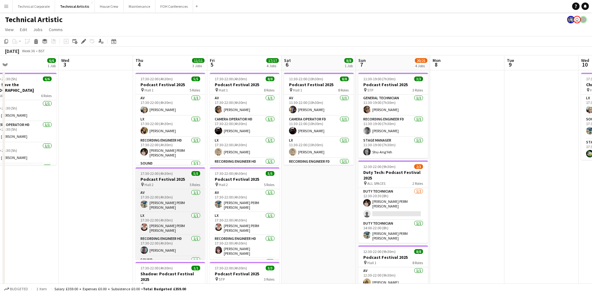
drag, startPoint x: 389, startPoint y: 175, endPoint x: 189, endPoint y: 172, distance: 199.6
click at [413, 175] on app-calendar-viewport "Sun 31 Mon 1 1/1 1 Job Tue 2 6/6 1 Job Wed 3 Thu 4 11/11 3 Jobs Fri 5 17/17 4 J…" at bounding box center [296, 251] width 592 height 392
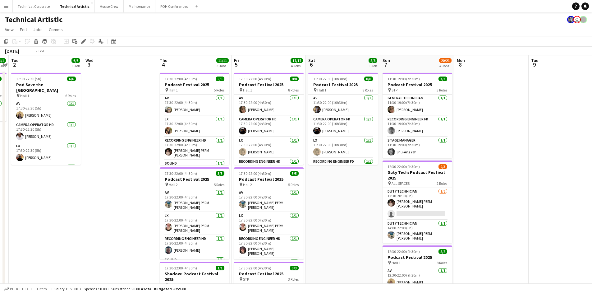
drag, startPoint x: 98, startPoint y: 158, endPoint x: 389, endPoint y: 181, distance: 292.0
click at [388, 181] on app-calendar-viewport "Sun 31 Mon 1 1/1 1 Job Tue 2 6/6 1 Job Wed 3 Thu 4 11/11 3 Jobs Fri 5 17/17 4 J…" at bounding box center [296, 251] width 592 height 392
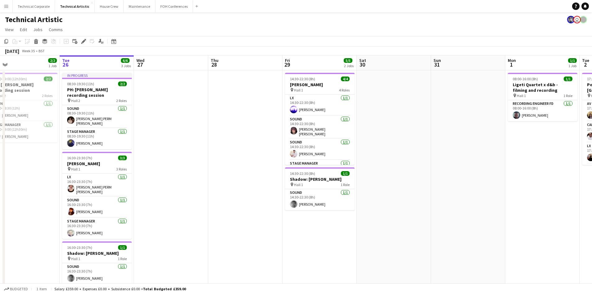
drag, startPoint x: 169, startPoint y: 181, endPoint x: 489, endPoint y: 181, distance: 319.7
click at [489, 181] on app-calendar-viewport "Sat 23 Sun 24 2/2 1 Job Mon 25 2/2 1 Job Tue 26 6/6 3 Jobs Wed 27 Thu 28 Fri 29…" at bounding box center [296, 251] width 592 height 392
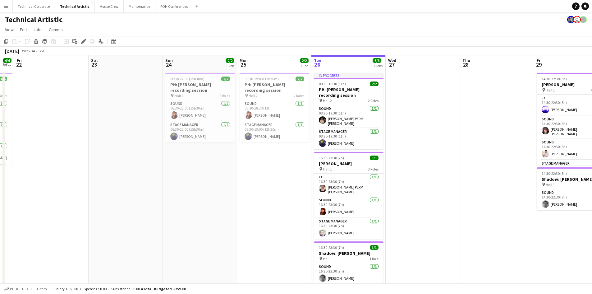
scroll to position [0, 252]
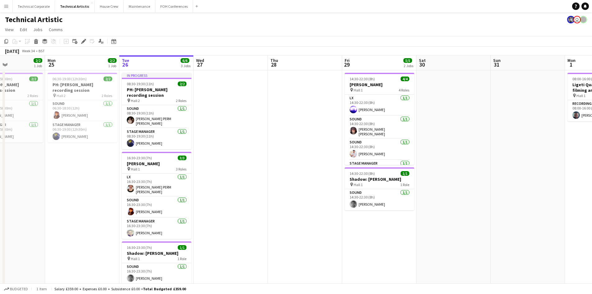
drag, startPoint x: 258, startPoint y: 162, endPoint x: 180, endPoint y: 169, distance: 78.3
click at [180, 169] on app-calendar-viewport "Thu 21 4/4 1 Job Fri 22 Sat 23 Sun 24 2/2 1 Job Mon 25 2/2 1 Job Tue 26 6/6 3 J…" at bounding box center [296, 251] width 592 height 392
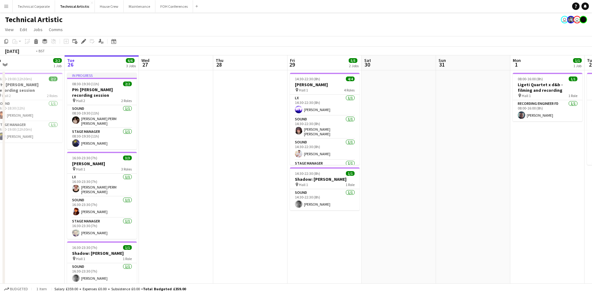
scroll to position [0, 201]
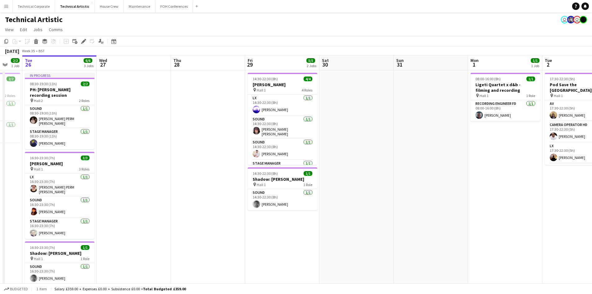
drag, startPoint x: 236, startPoint y: 164, endPoint x: 139, endPoint y: 164, distance: 97.0
click at [139, 164] on app-calendar-viewport "Sat 23 Sun 24 2/2 1 Job Mon 25 2/2 1 Job Tue 26 6/6 3 Jobs Wed 27 Thu 28 Fri 29…" at bounding box center [296, 251] width 592 height 392
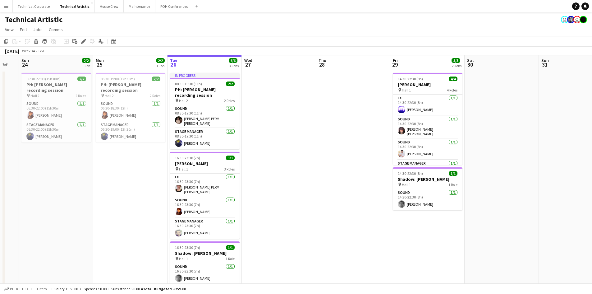
drag, startPoint x: 350, startPoint y: 149, endPoint x: 495, endPoint y: 178, distance: 148.3
click at [495, 178] on app-calendar-viewport "Fri 22 Sat 23 Sun 24 2/2 1 Job Mon 25 2/2 1 Job Tue 26 6/6 3 Jobs Wed 27 Thu 28…" at bounding box center [296, 251] width 592 height 392
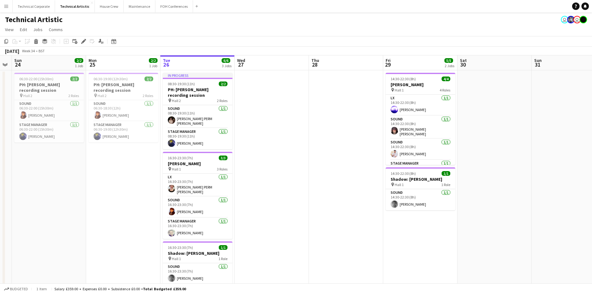
scroll to position [0, 173]
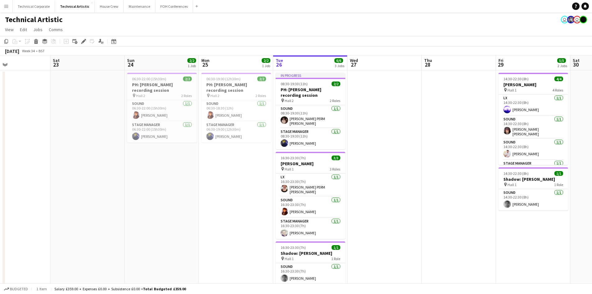
drag, startPoint x: 267, startPoint y: 151, endPoint x: 373, endPoint y: 149, distance: 105.7
click at [373, 149] on app-calendar-viewport "Wed 20 Thu 21 4/4 1 Job Fri 22 Sat 23 Sun 24 2/2 1 Job Mon 25 2/2 1 Job Tue 26 …" at bounding box center [296, 251] width 592 height 392
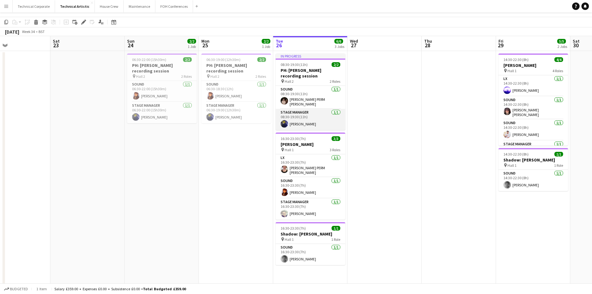
scroll to position [0, 0]
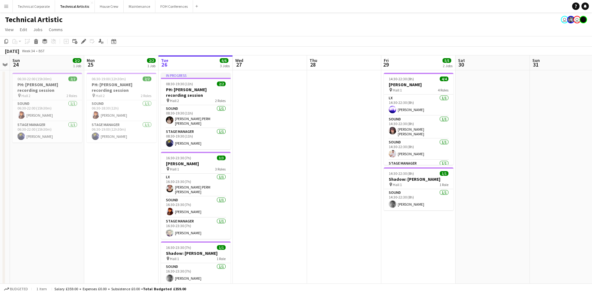
drag, startPoint x: 399, startPoint y: 157, endPoint x: 284, endPoint y: 172, distance: 115.7
click at [284, 172] on app-calendar-viewport "Wed 20 Thu 21 4/4 1 Job Fri 22 Sat 23 Sun 24 2/2 1 Job Mon 25 2/2 1 Job Tue 26 …" at bounding box center [296, 251] width 592 height 392
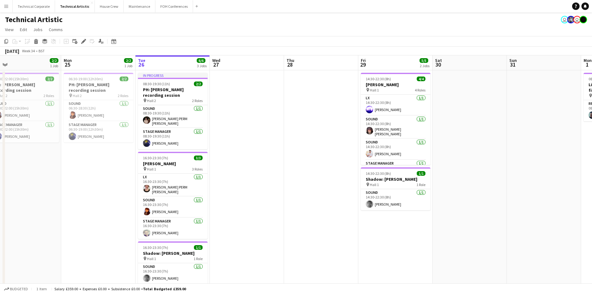
scroll to position [0, 313]
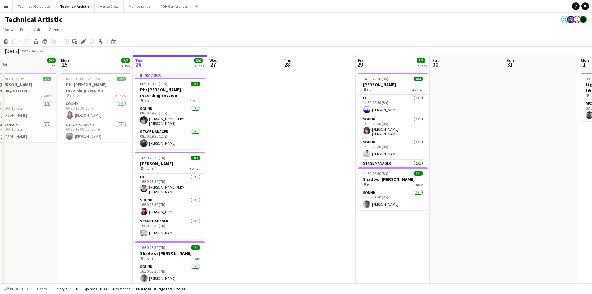
drag, startPoint x: 284, startPoint y: 172, endPoint x: 258, endPoint y: 184, distance: 28.6
click at [258, 184] on app-calendar-viewport "Wed 20 Thu 21 4/4 1 Job Fri 22 Sat 23 Sun 24 2/2 1 Job Mon 25 2/2 1 Job Tue 26 …" at bounding box center [296, 251] width 592 height 392
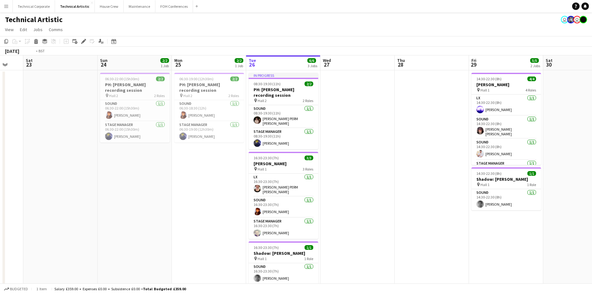
drag, startPoint x: 258, startPoint y: 184, endPoint x: 0, endPoint y: 137, distance: 262.4
click at [0, 137] on app-calendar-viewport "Wed 20 Thu 21 4/4 1 Job Fri 22 Sat 23 Sun 24 2/2 1 Job Mon 25 2/2 1 Job Tue 26 …" at bounding box center [296, 251] width 592 height 392
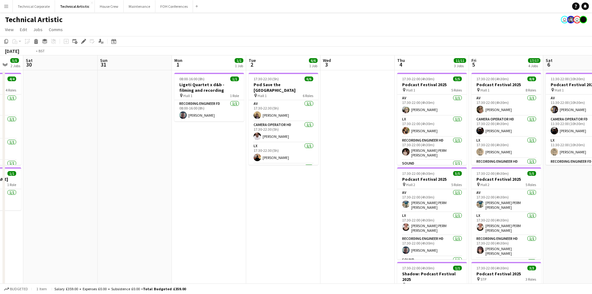
scroll to position [0, 191]
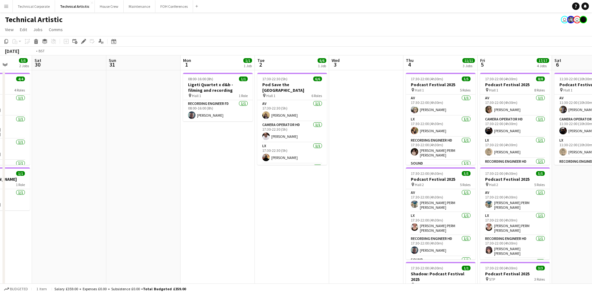
drag, startPoint x: 287, startPoint y: 113, endPoint x: 0, endPoint y: 113, distance: 287.0
click at [0, 113] on app-calendar-viewport "Wed 27 Thu 28 Fri 29 5/5 2 Jobs Sat 30 Sun 31 Mon 1 1/1 1 Job Tue 2 6/6 1 Job W…" at bounding box center [296, 251] width 592 height 392
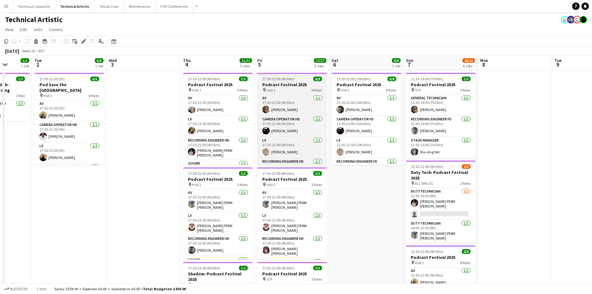
scroll to position [0, 0]
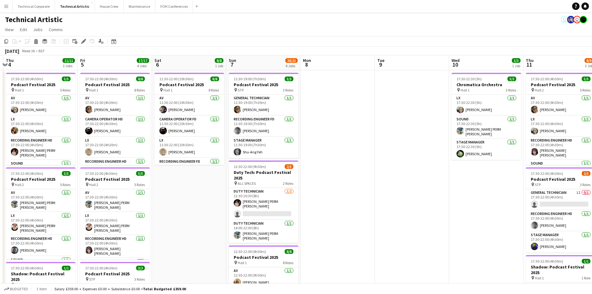
drag, startPoint x: 346, startPoint y: 193, endPoint x: 0, endPoint y: 138, distance: 350.1
click at [0, 138] on app-calendar-viewport "Sat 30 Sun 31 Mon 1 1/1 1 Job Tue 2 6/6 1 Job Wed 3 Thu 4 11/11 3 Jobs Fri 5 17…" at bounding box center [296, 251] width 592 height 392
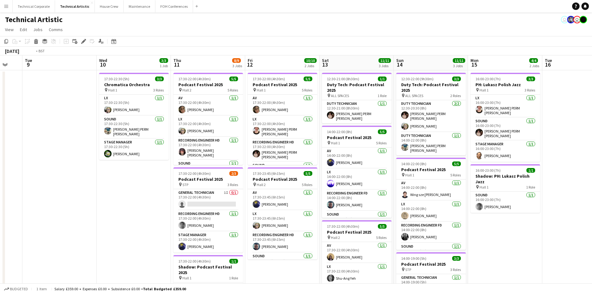
scroll to position [0, 187]
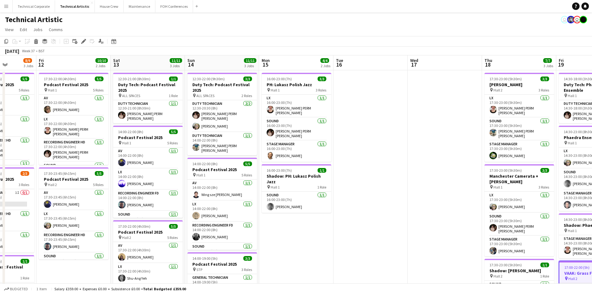
drag, startPoint x: 359, startPoint y: 138, endPoint x: 0, endPoint y: 110, distance: 359.6
click at [0, 110] on app-calendar-viewport "Tue 9 Wed 10 3/3 1 Job Thu 11 8/9 3 Jobs Fri 12 10/10 2 Jobs Sat 13 11/11 3 Job…" at bounding box center [296, 251] width 592 height 392
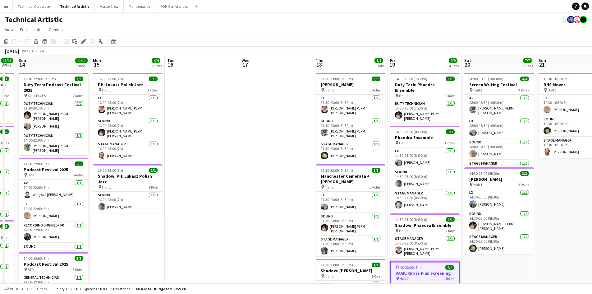
scroll to position [0, 214]
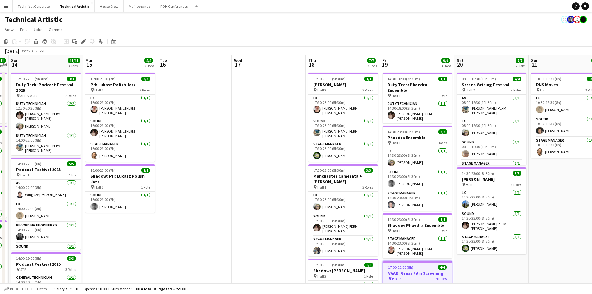
drag, startPoint x: 406, startPoint y: 155, endPoint x: 238, endPoint y: 146, distance: 168.8
click at [238, 146] on app-calendar-viewport "Thu 11 8/9 3 Jobs Fri 12 10/10 2 Jobs Sat 13 11/11 3 Jobs Sun 14 11/11 3 Jobs M…" at bounding box center [296, 251] width 592 height 392
